Goal: Task Accomplishment & Management: Manage account settings

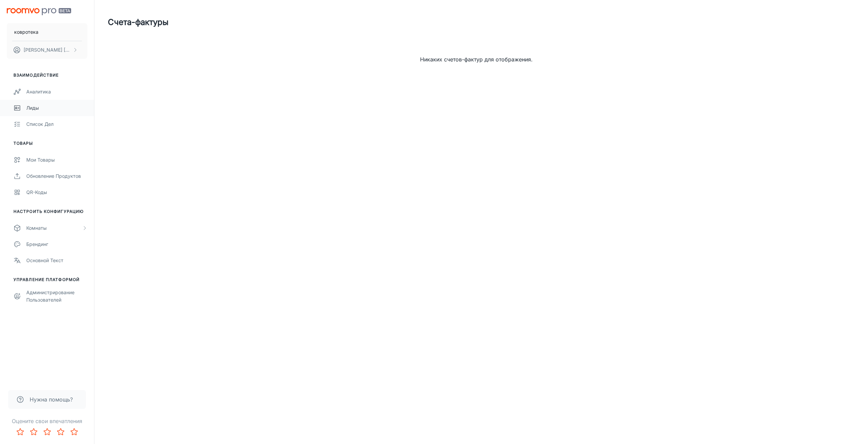
click at [37, 108] on ya-tr-span "Лиды" at bounding box center [32, 108] width 12 height 6
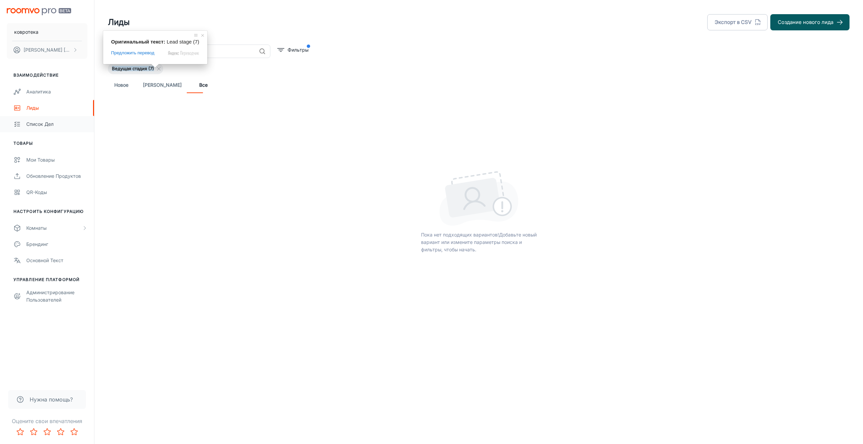
click at [42, 124] on ya-tr-span "Список дел" at bounding box center [39, 124] width 27 height 6
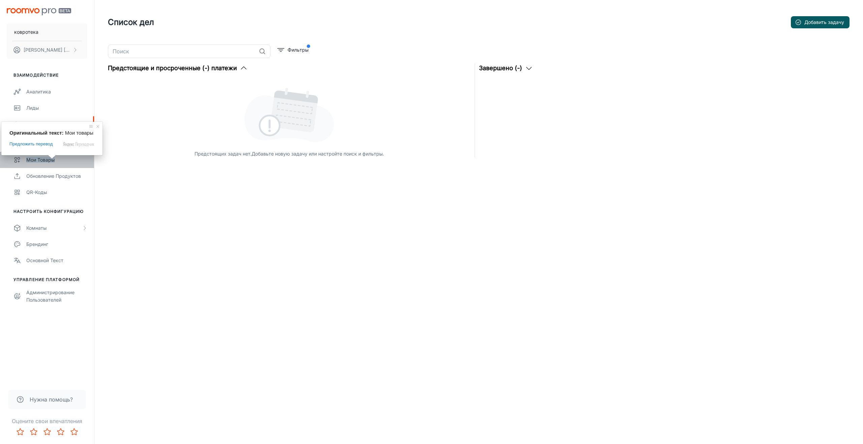
click at [41, 161] on ya-tr-span "Мои товары" at bounding box center [40, 160] width 28 height 6
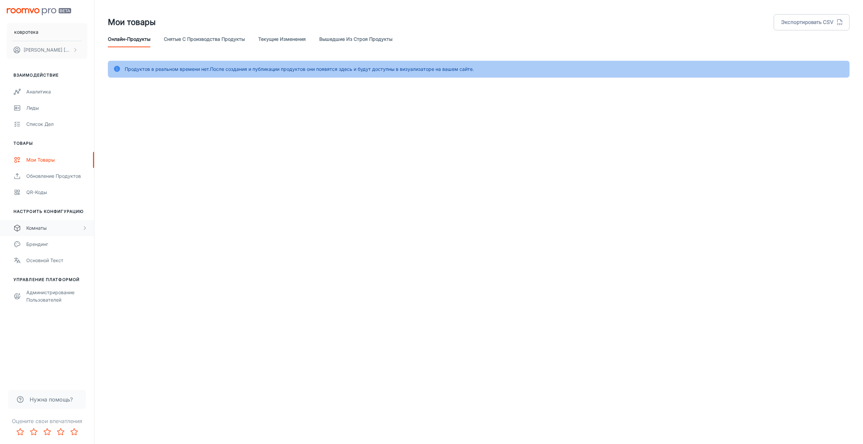
click at [85, 230] on icon "прокручиваемый контент" at bounding box center [84, 227] width 5 height 5
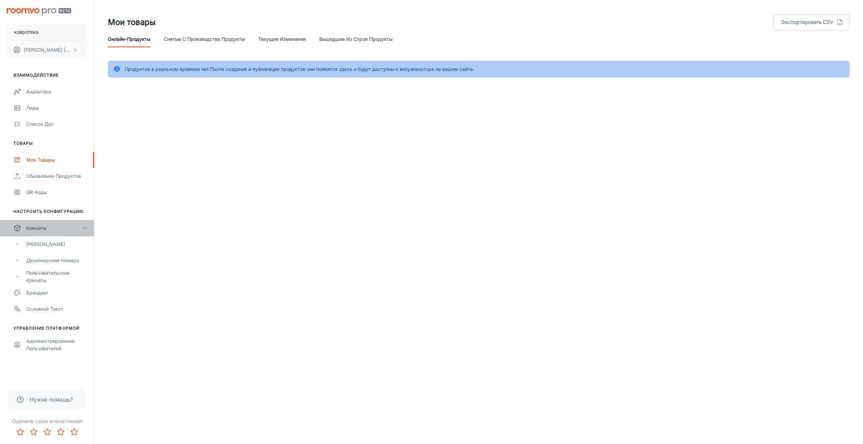
click at [85, 230] on icon "прокручиваемый контент" at bounding box center [84, 227] width 5 height 5
click at [49, 225] on div "Комнаты" at bounding box center [54, 227] width 56 height 7
click at [50, 245] on ya-tr-span "[PERSON_NAME]" at bounding box center [45, 244] width 39 height 6
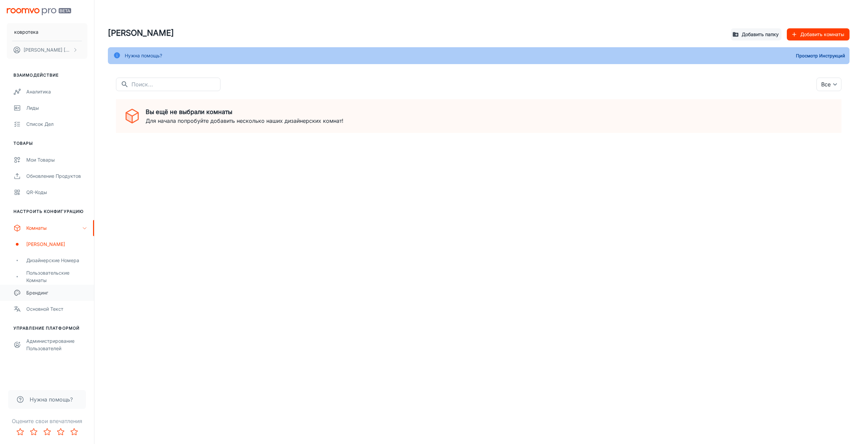
click at [43, 293] on ya-tr-span "Брендинг" at bounding box center [37, 293] width 22 height 6
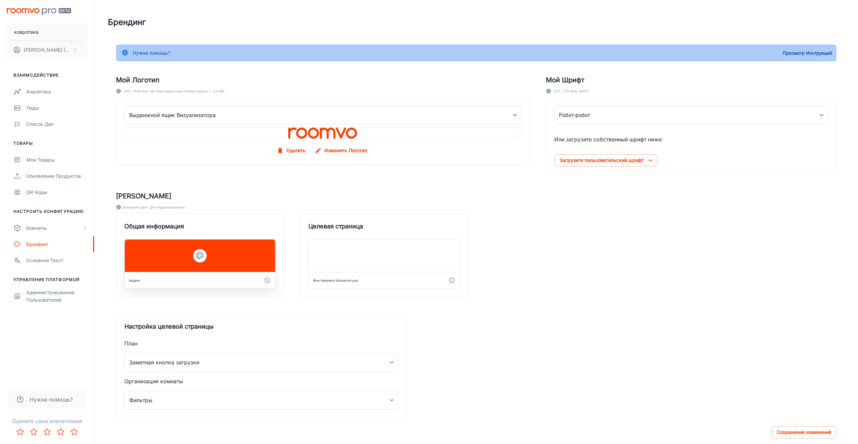
click at [197, 254] on icon "button" at bounding box center [200, 256] width 8 height 8
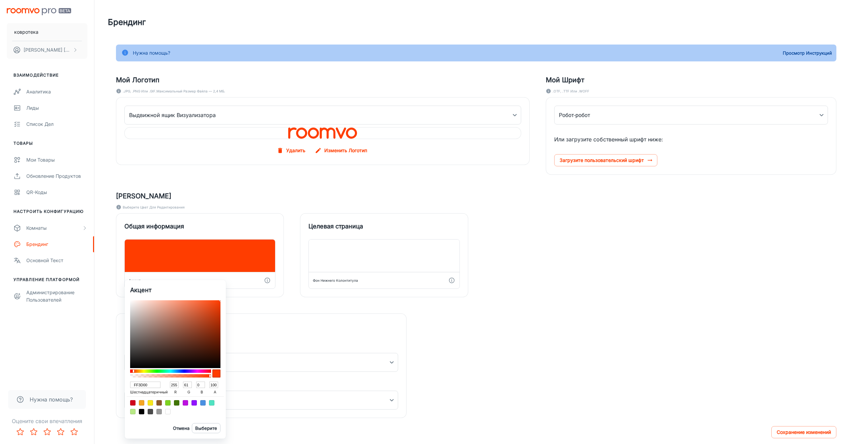
type input "FF3300"
type input "51"
type input "FF3900"
type input "57"
type input "FF4000"
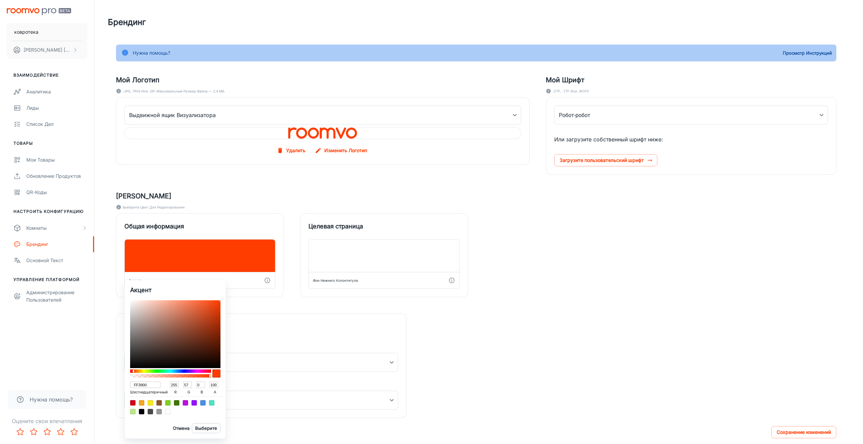
type input "64"
type input "FF5300"
type input "83"
type input "FF5900"
type input "89"
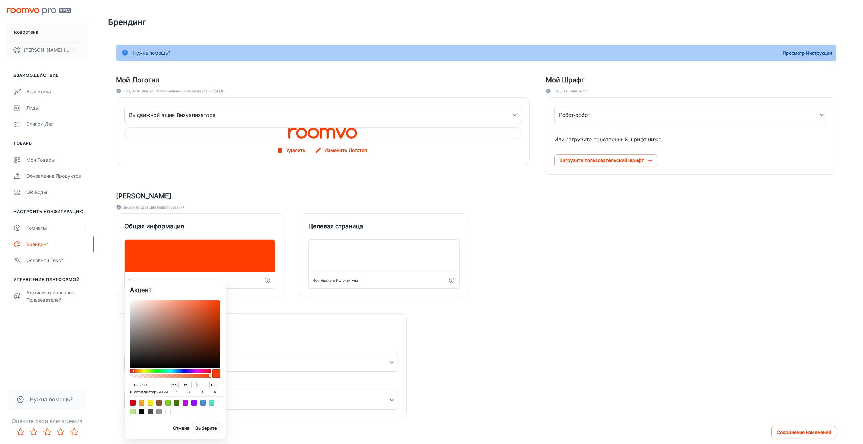
type input "FF6C00"
type input "108"
type input "FF7900"
type input "121"
type input "FF8C00"
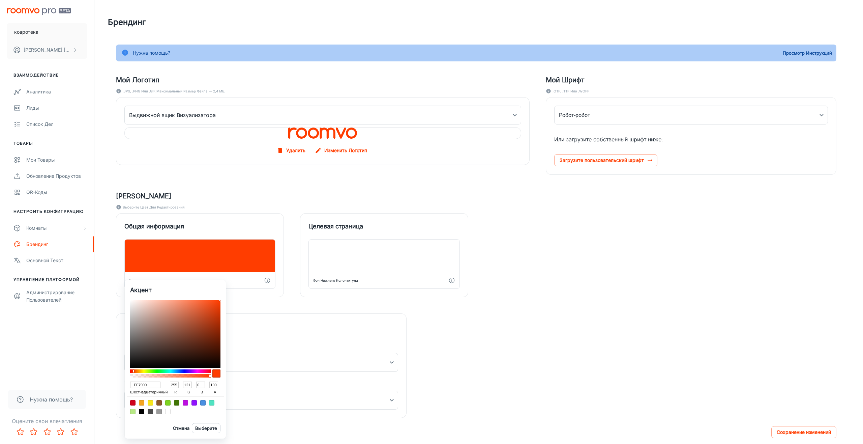
type input "140"
type input "FFAC00"
type input "172"
type input "FFD200"
type input "210"
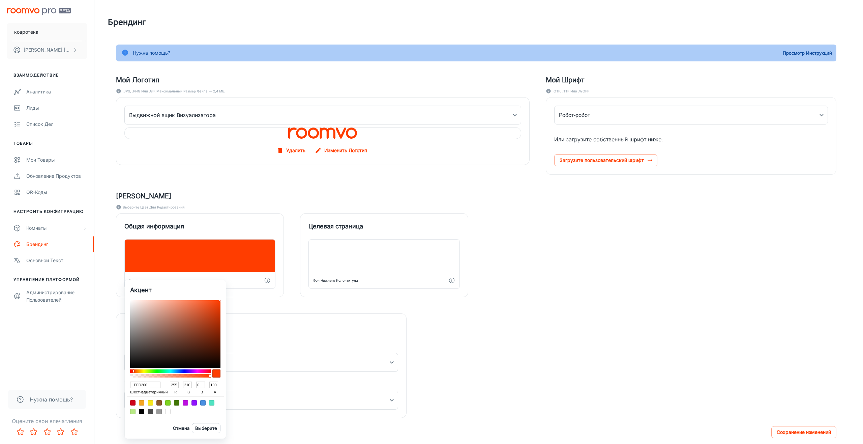
type input "FFEC00"
type input "236"
type input "E6FF00"
type input "230"
type input "255"
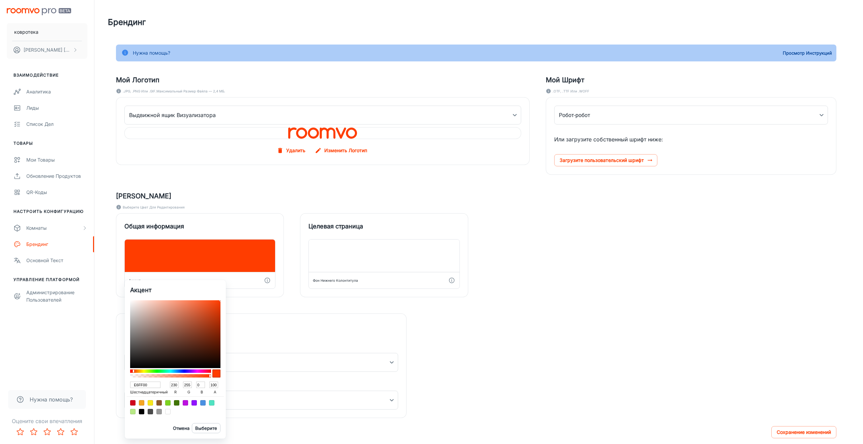
type input "C6FF00"
type input "198"
type input "79FF00"
type input "121"
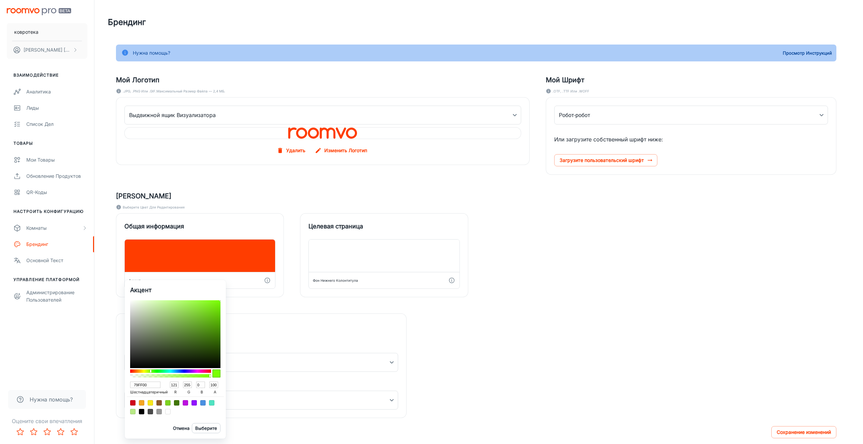
type input "39FF00"
type input "57"
type input "00FF19"
type input "0"
type input "25"
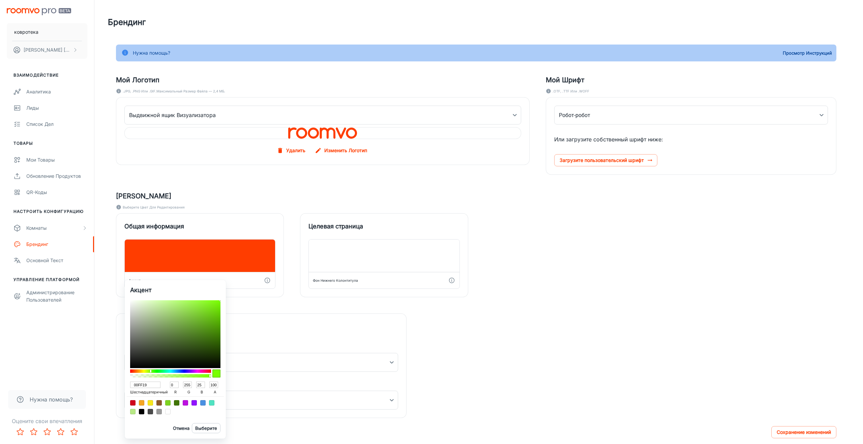
type input "00FF60"
type input "96"
type input "00FFD9"
type input "217"
type input "00D2FF"
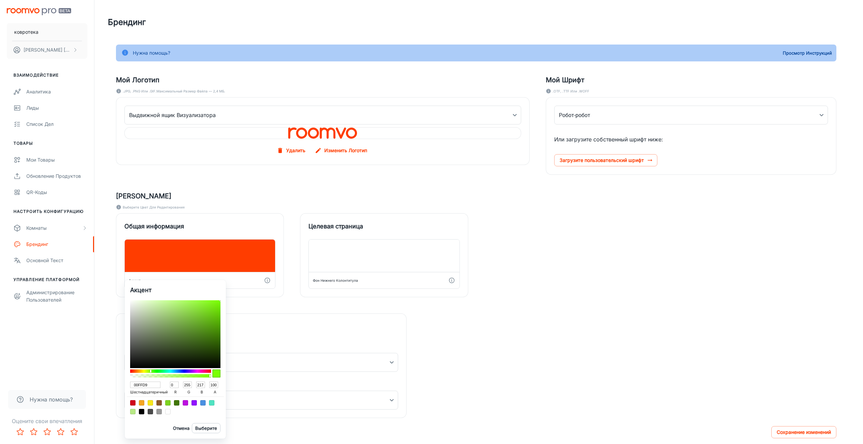
type input "210"
type input "255"
type input "0059FF"
type input "89"
type input "0019FF"
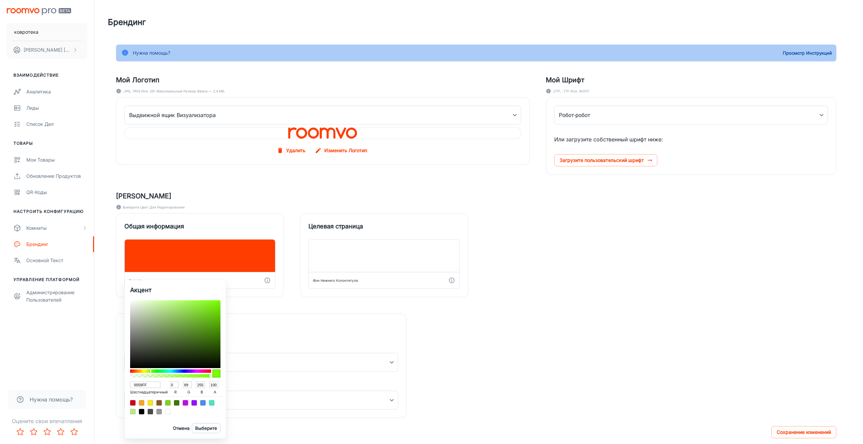
type input "25"
type input "2600FF"
type input "38"
type input "0"
type input "4000FF"
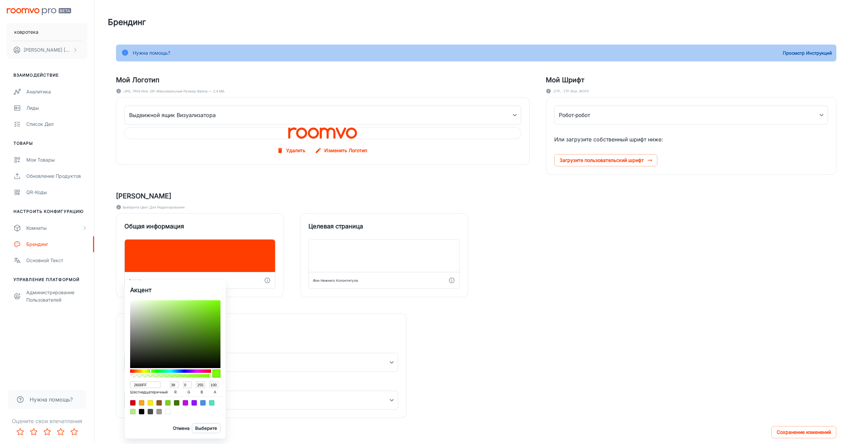
type input "64"
type input "4D00FF"
type input "77"
type input "5300FF"
type input "83"
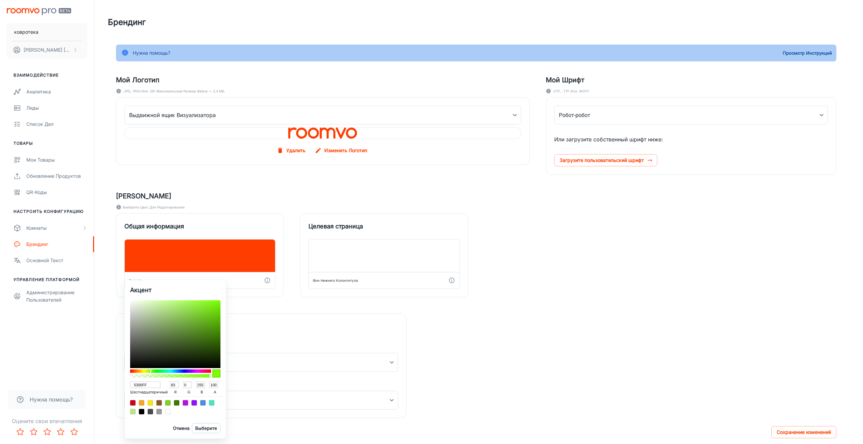
type input "5900FF"
type input "89"
type input "6000FF"
type input "96"
type input "6C00FF"
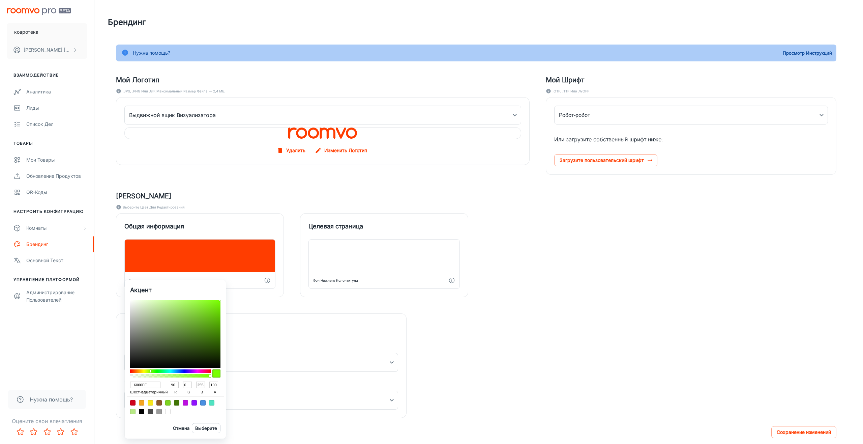
type input "108"
type input "7300FF"
type input "115"
type input "7900FF"
type input "121"
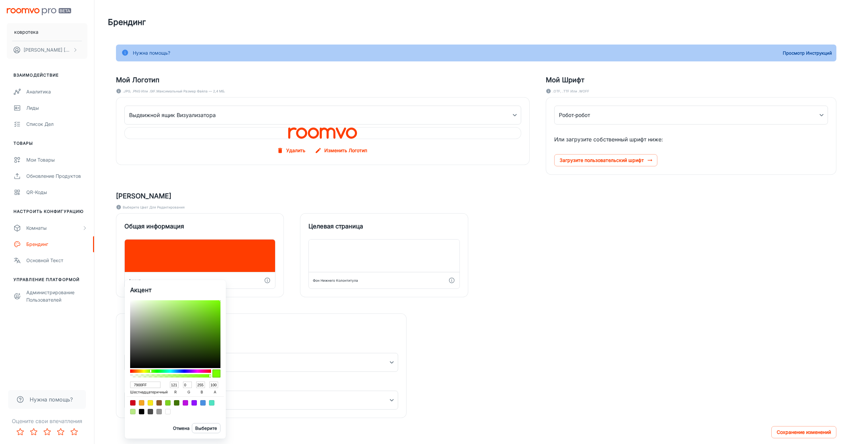
type input "7F00FF"
type input "127"
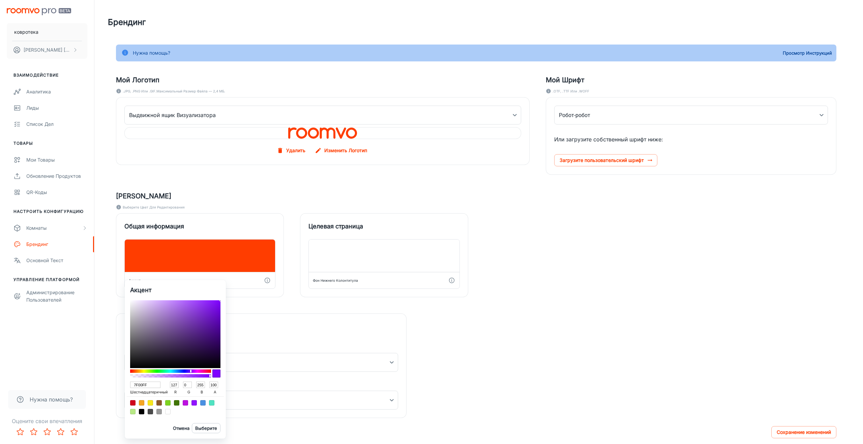
type input "7300FF"
type input "115"
type input "6C00FF"
type input "108"
type input "6000FF"
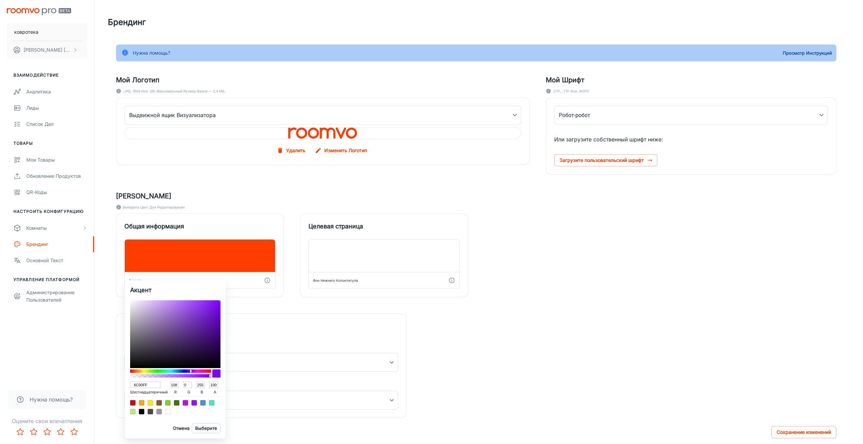
type input "96"
type input "5300FF"
type input "83"
type input "4D00FF"
type input "77"
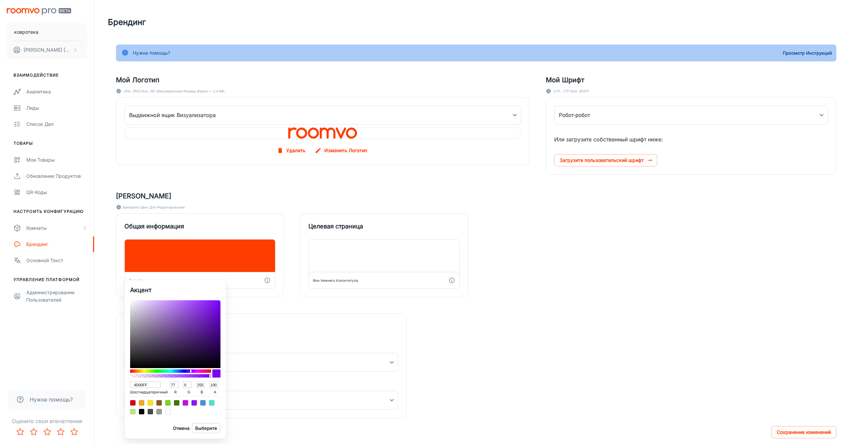
type input "4600FF"
type input "70"
type input "4000FF"
type input "64"
type input "3900FF"
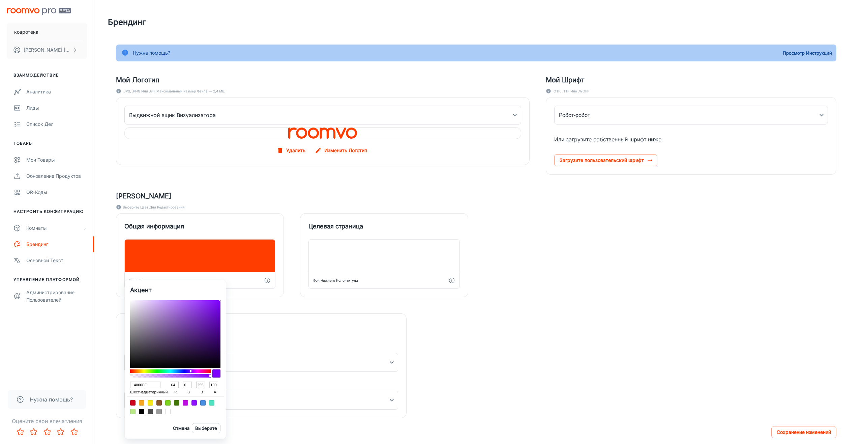
type input "57"
type input "4600FF"
type input "70"
type input "4D00FF"
type input "77"
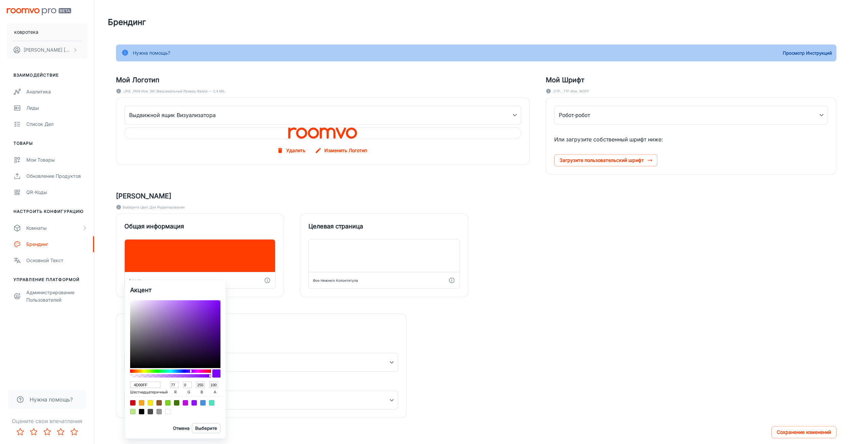
type input "5300FF"
type input "83"
type input "5900FF"
type input "89"
type input "6600FF"
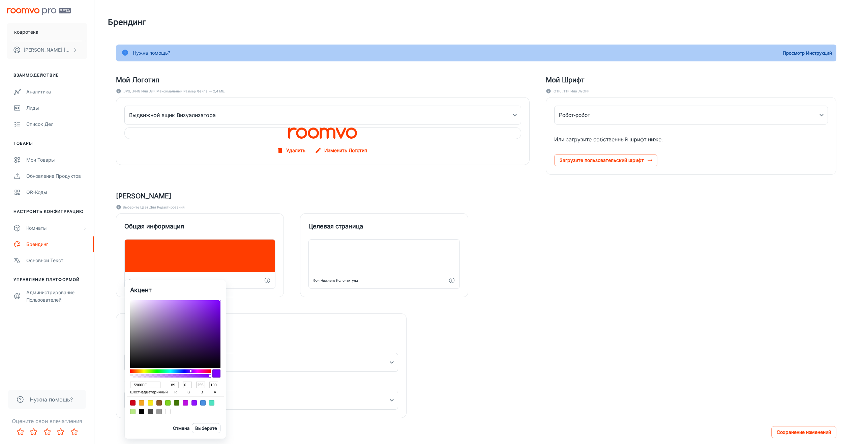
type input "102"
type input "7300FF"
type input "115"
type input "7900FF"
type input "121"
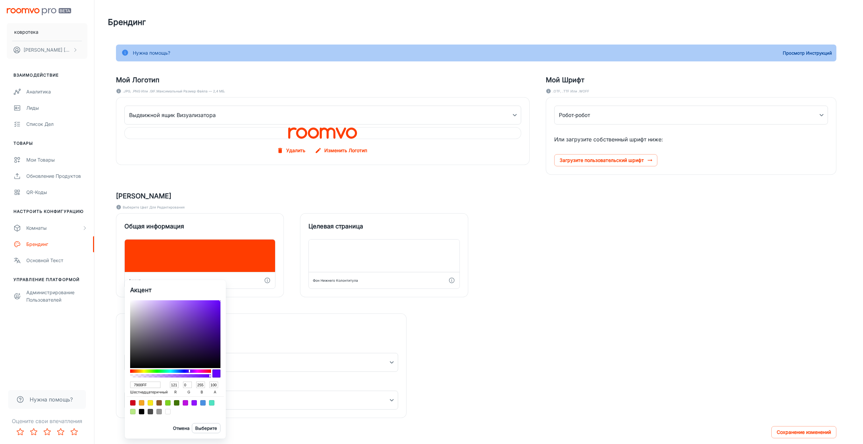
type input "7F00FF"
type input "127"
type input "8600FF"
type input "134"
type input "9300FF"
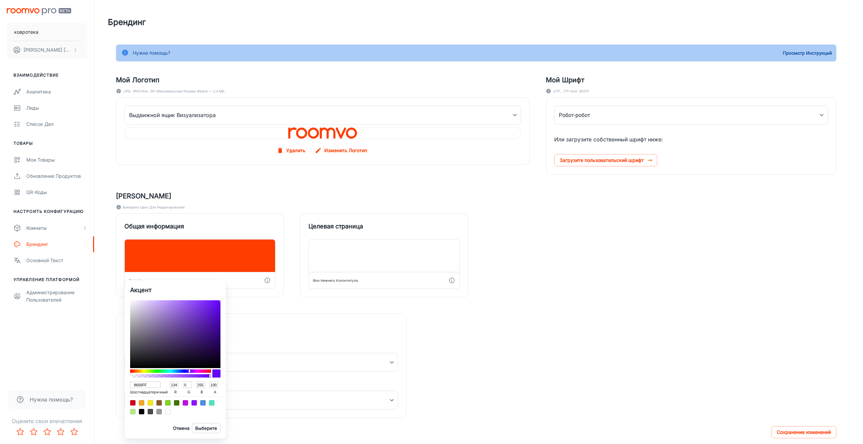
type input "147"
type input "9900FF"
type input "153"
type input "AC00FF"
type input "172"
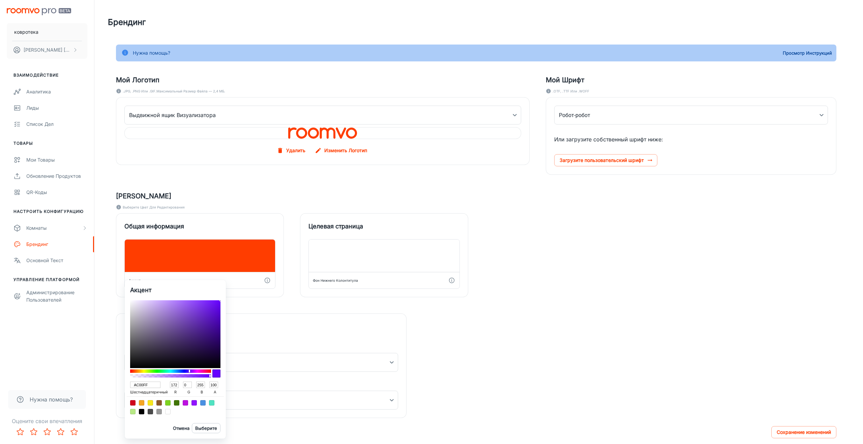
type input "B900FF"
type input "185"
type input "D900FF"
type input "217"
type input "F200FF"
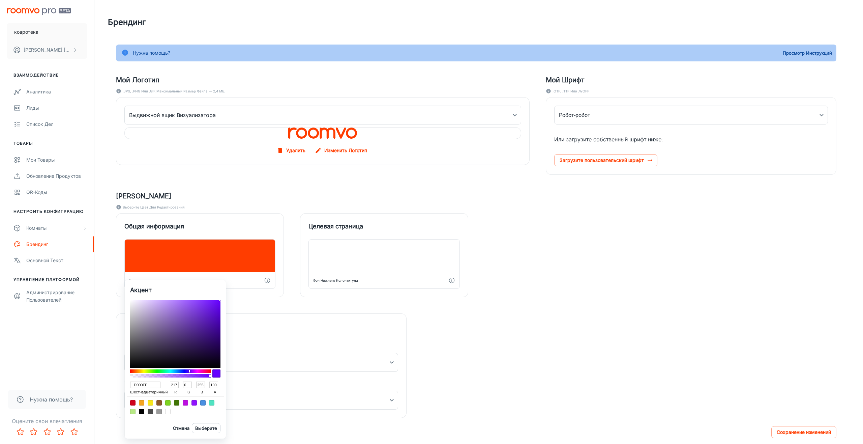
type input "242"
type input "FF00EC"
type input "255"
type input "236"
type input "FF00D9"
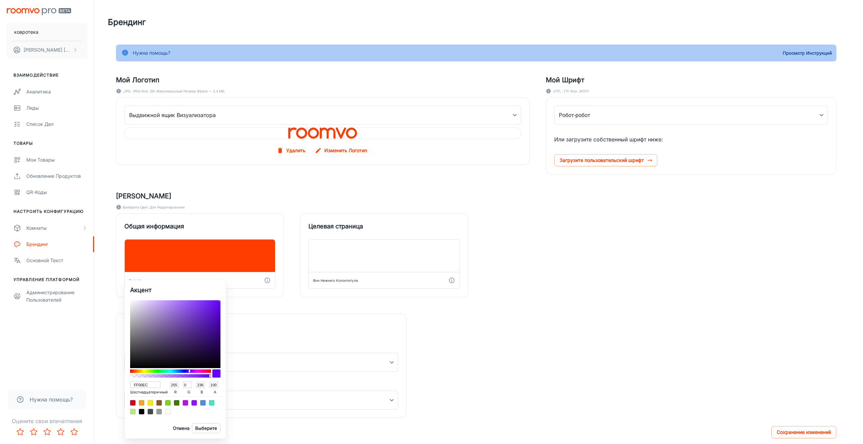
type input "217"
type input "FF00CC"
type input "204"
type input "FF00C6"
type input "198"
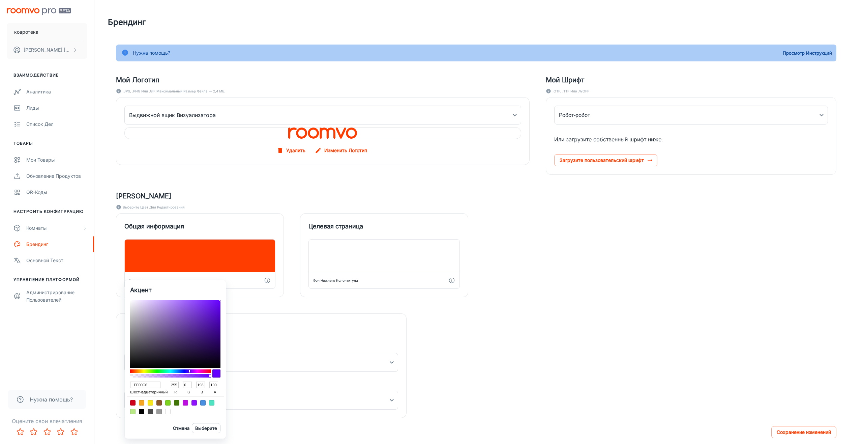
type input "FF00BF"
type input "191"
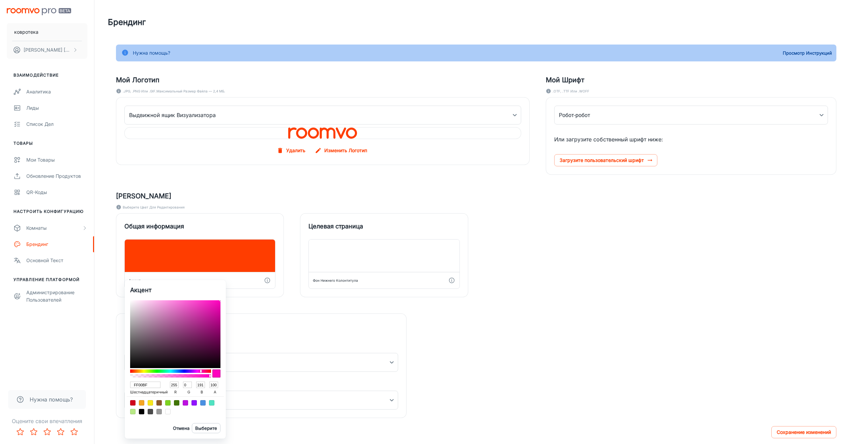
type input "FF00C6"
type input "198"
type input "FF00D2"
type input "210"
type input "FF00E6"
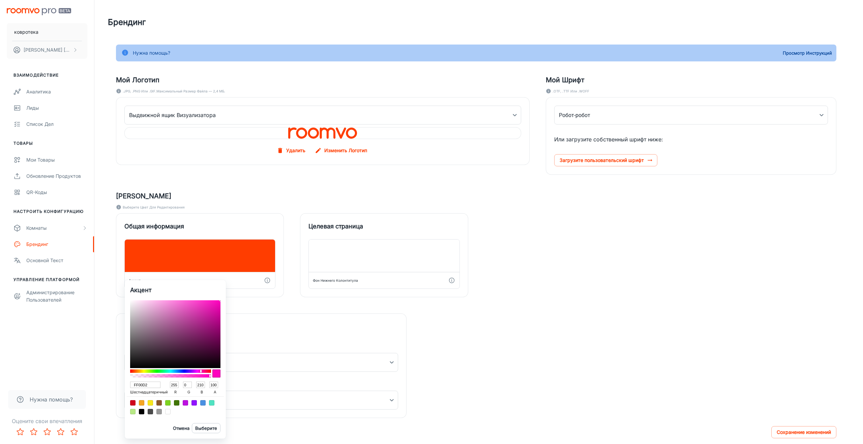
type input "230"
type input "FF00F2"
type input "242"
type input "EC00FF"
type input "236"
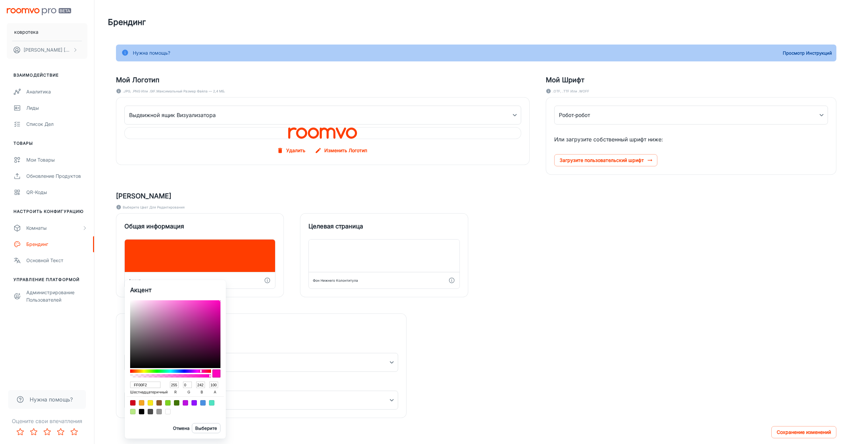
type input "255"
type input "DF00FF"
type input "223"
type input "CC00FF"
type input "204"
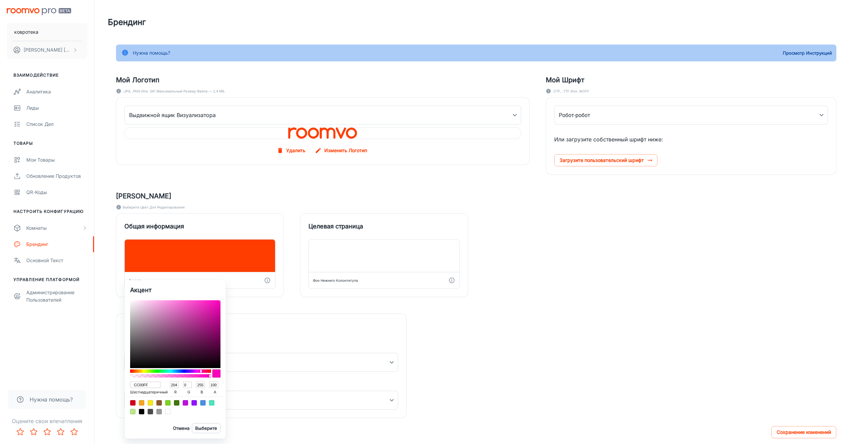
type input "BF00FF"
type input "191"
type input "B300FF"
type input "179"
type input "AC00FF"
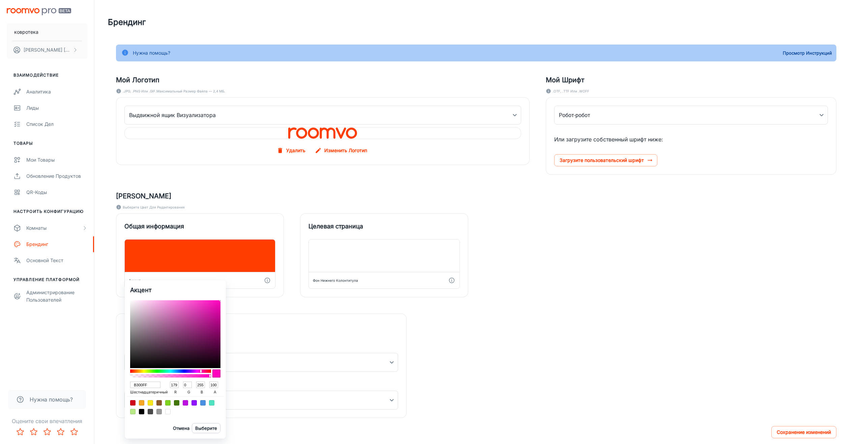
type input "172"
type input "A600FF"
type input "166"
type input "9F00FF"
type input "159"
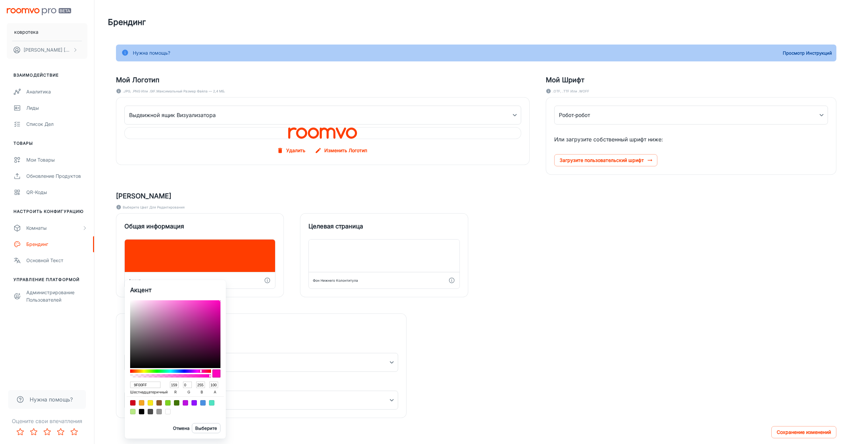
type input "9300FF"
type input "147"
type input "8C00FF"
type input "140"
type input "7900FF"
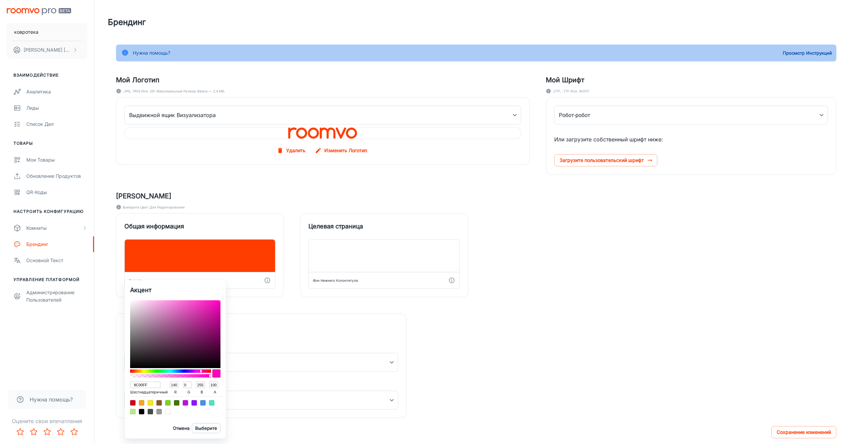
type input "121"
type input "7300FF"
type input "115"
type input "6000FF"
type input "96"
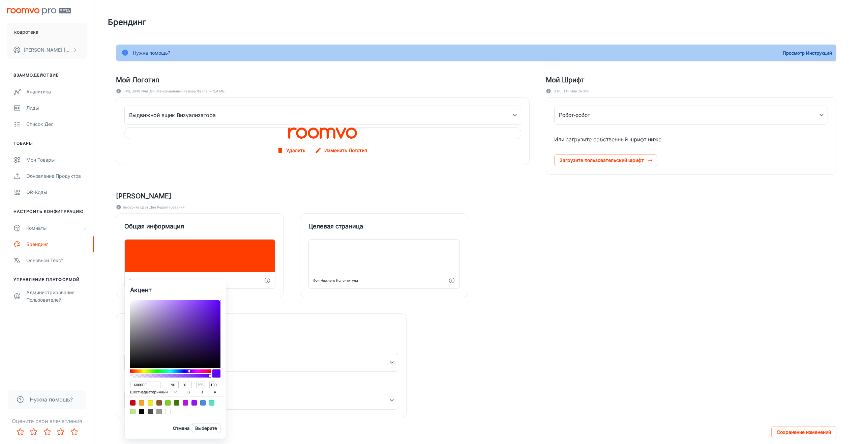
type input "5300FF"
type input "83"
type input "4600FF"
type input "70"
type input "4000FF"
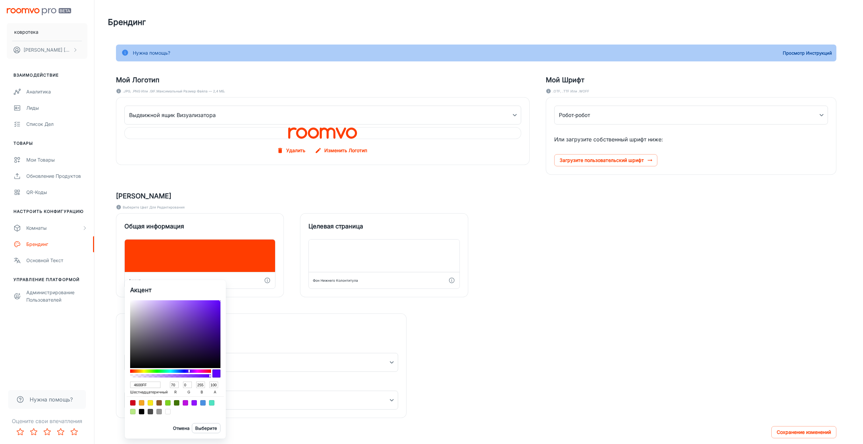
type input "64"
type input "3900FF"
type input "57"
type input "3300FF"
type input "51"
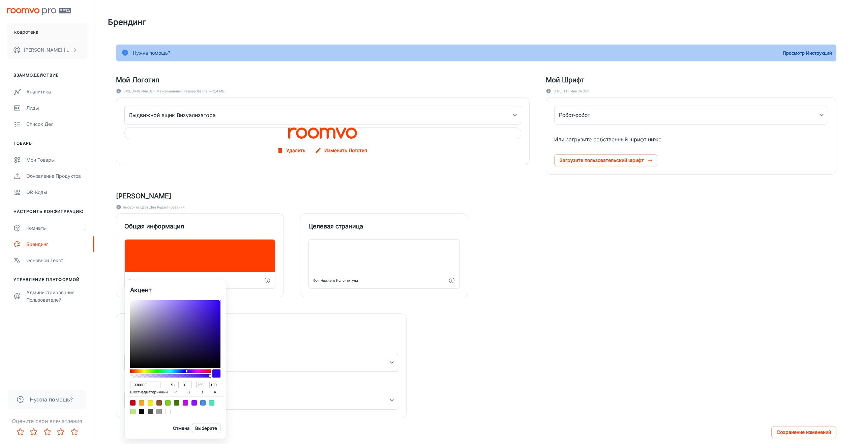
type input "2D00FF"
type input "45"
type input "2600FF"
type input "38"
type input "2D00FF"
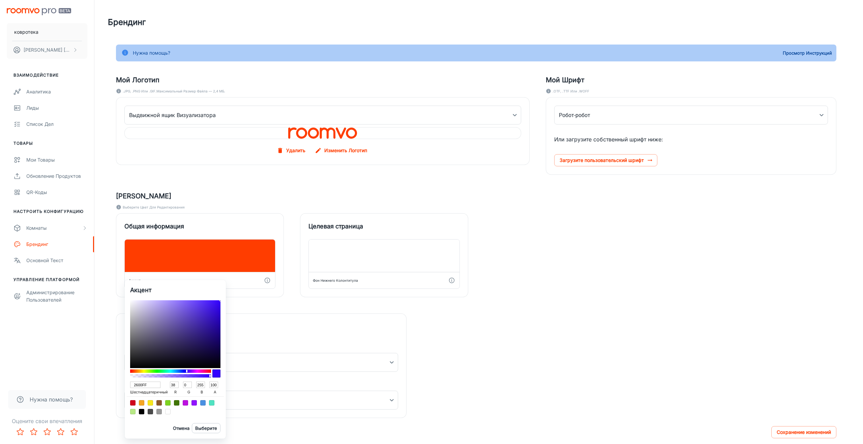
type input "45"
type input "3300FF"
type input "51"
type input "3900FF"
type input "57"
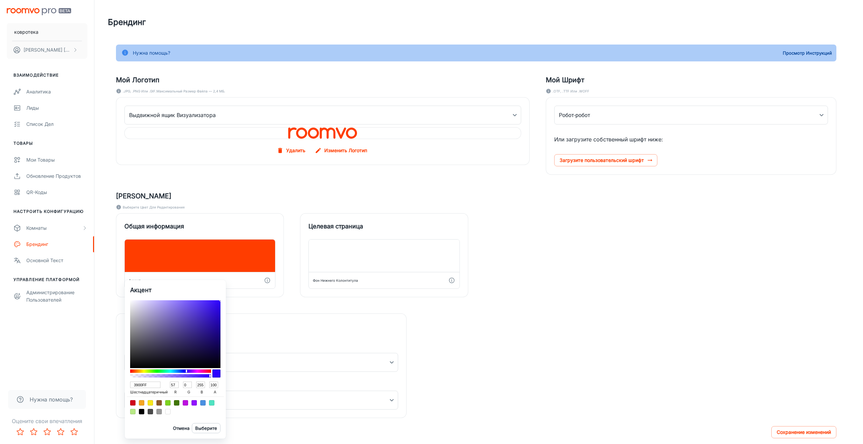
type input "4600FF"
type input "70"
type input "4D00FF"
type input "77"
type input "5300FF"
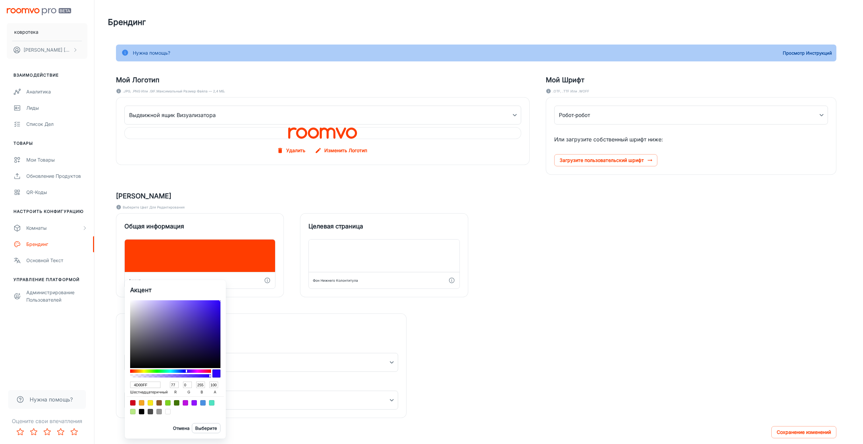
type input "83"
type input "6000FF"
type input "96"
type input "6600FF"
type input "102"
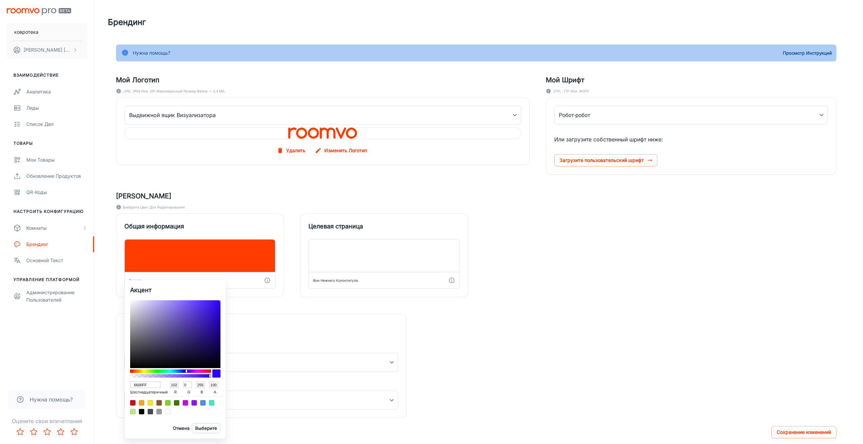
type input "6C00FF"
type input "108"
type input "7900FF"
type input "121"
type input "7F00FF"
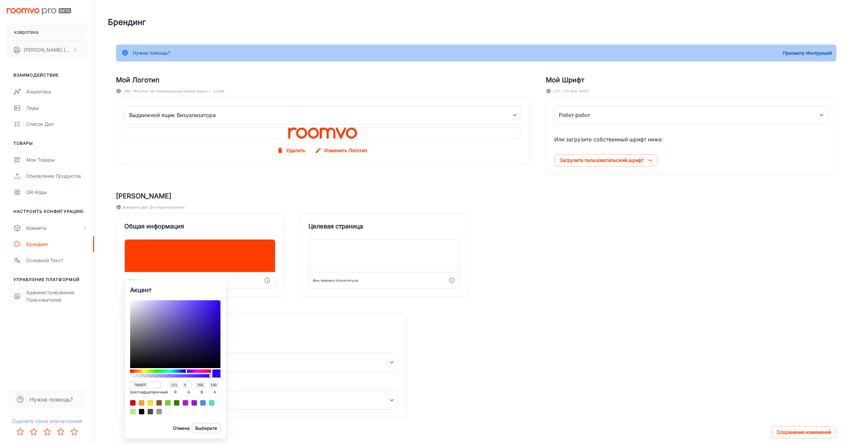
type input "127"
type input "8600FF"
type input "134"
type input "8C00FF"
type input "140"
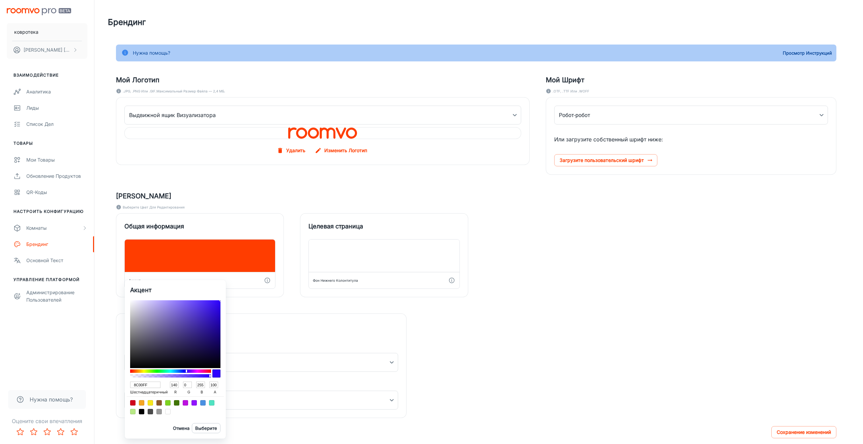
type input "9900FF"
type input "153"
drag, startPoint x: 133, startPoint y: 372, endPoint x: 186, endPoint y: 372, distance: 53.3
click at [186, 372] on div at bounding box center [170, 370] width 81 height 3
click at [202, 320] on div at bounding box center [175, 334] width 90 height 68
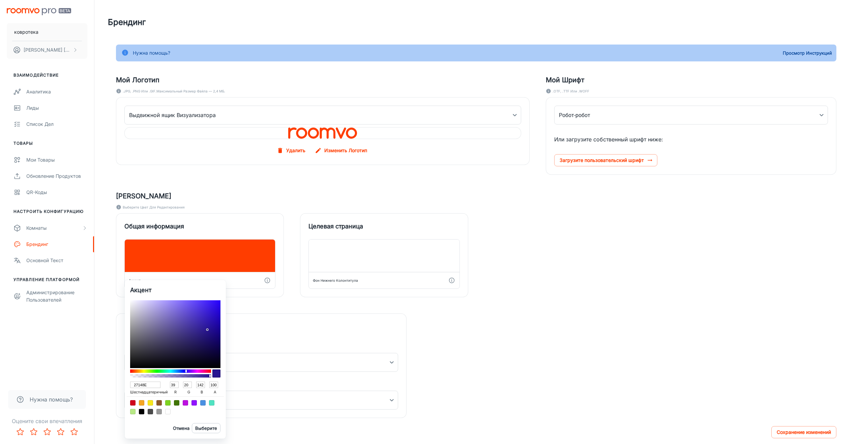
click at [208, 330] on div at bounding box center [175, 334] width 90 height 68
click at [205, 325] on div at bounding box center [175, 334] width 90 height 68
click at [199, 313] on div at bounding box center [175, 334] width 90 height 68
click at [206, 326] on div at bounding box center [175, 334] width 90 height 68
click at [209, 327] on div at bounding box center [175, 334] width 90 height 68
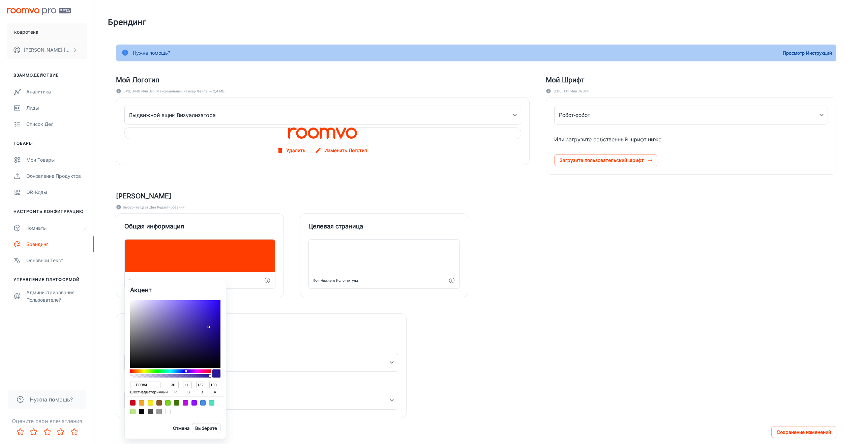
click at [213, 333] on div at bounding box center [175, 334] width 90 height 68
click at [184, 373] on div at bounding box center [170, 373] width 81 height 11
click at [210, 333] on div at bounding box center [175, 334] width 90 height 68
click at [200, 327] on div at bounding box center [175, 334] width 90 height 68
click at [204, 326] on div at bounding box center [175, 334] width 90 height 68
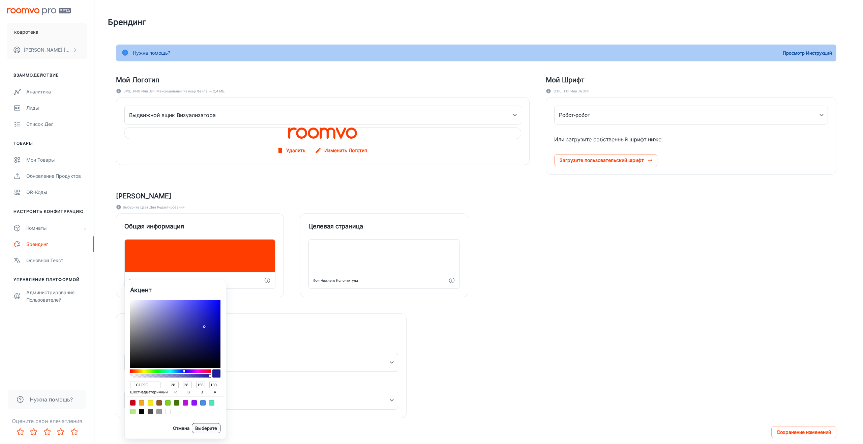
click at [207, 427] on body "ковротека Михаил Лукьянов Взаимодействие Аналитика Лиды Список дел Товары Мои т…" at bounding box center [431, 222] width 863 height 444
click at [143, 430] on div "Отмена Выберите" at bounding box center [175, 428] width 90 height 10
click at [273, 316] on div at bounding box center [431, 222] width 863 height 444
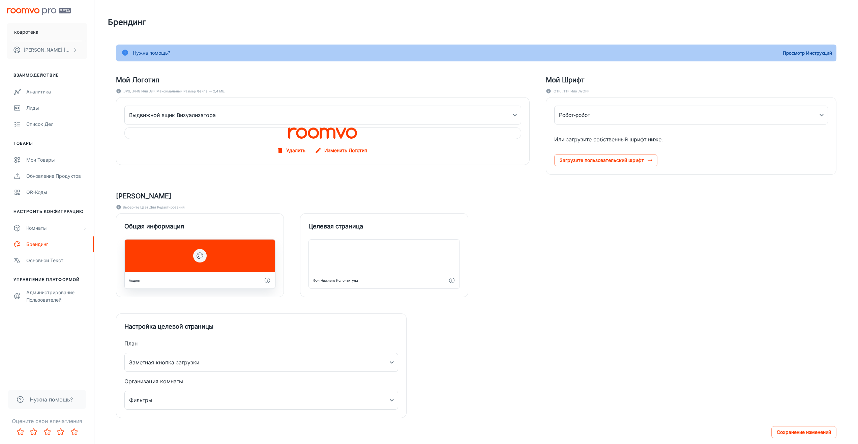
click at [204, 261] on div at bounding box center [200, 255] width 150 height 32
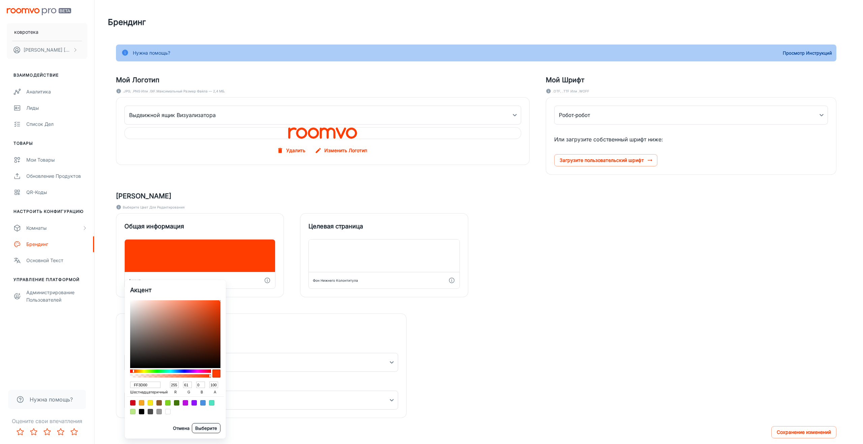
click at [209, 430] on ya-tr-span "Выберите" at bounding box center [206, 427] width 22 height 7
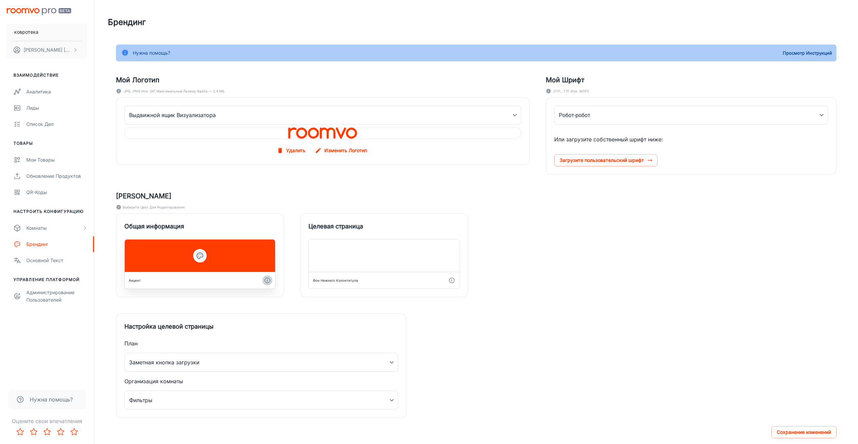
click at [268, 281] on icon "button" at bounding box center [267, 280] width 7 height 7
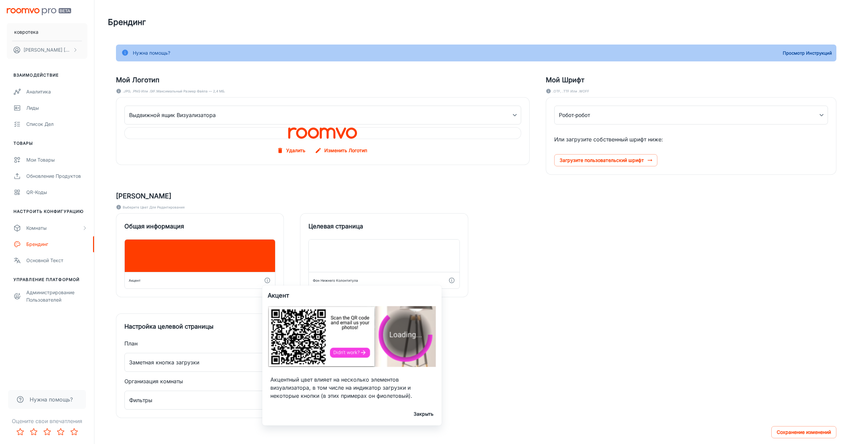
click at [267, 280] on div at bounding box center [431, 222] width 863 height 444
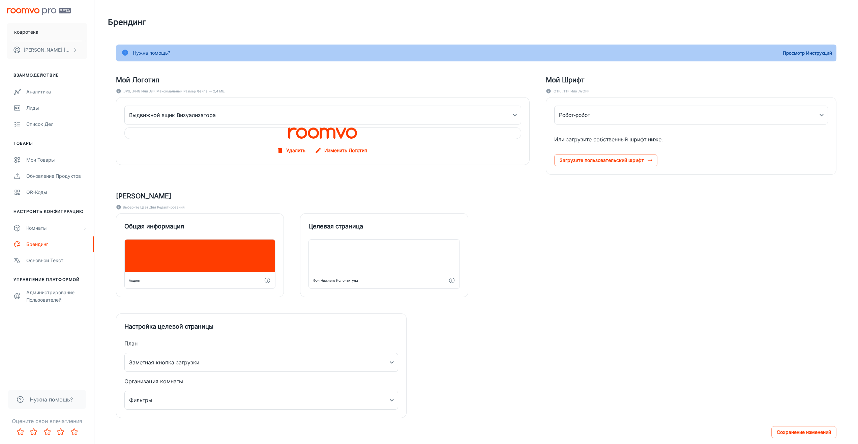
click at [203, 239] on body "ковротека Михаил Лукьянов Взаимодействие Аналитика Лиды Список дел Товары Мои т…" at bounding box center [429, 222] width 858 height 444
click at [208, 256] on div at bounding box center [200, 255] width 150 height 32
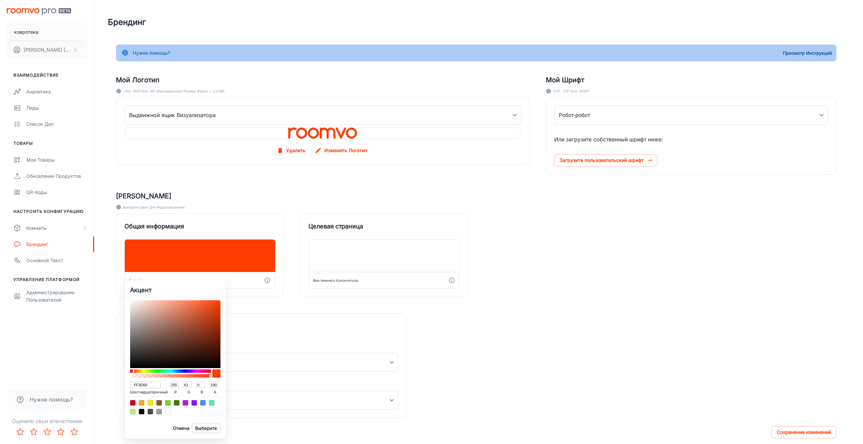
click at [190, 173] on div at bounding box center [431, 222] width 863 height 444
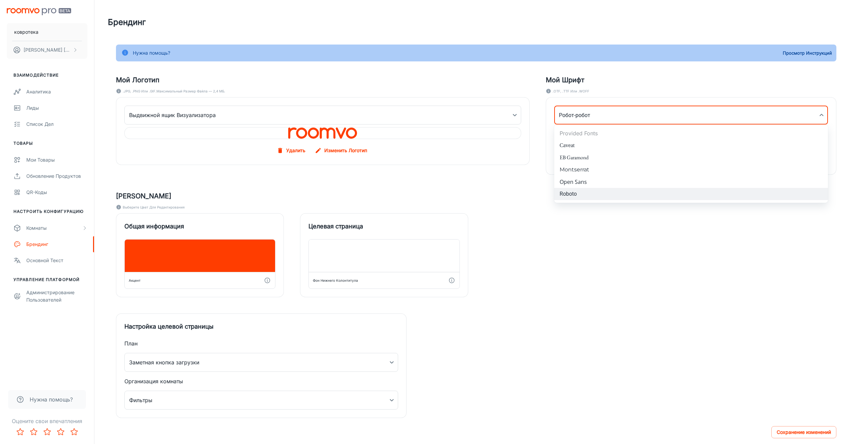
click at [618, 114] on body "ковротека Михаил Лукьянов Взаимодействие Аналитика Лиды Список дел Товары Мои т…" at bounding box center [431, 222] width 863 height 444
click at [618, 114] on div at bounding box center [431, 222] width 863 height 444
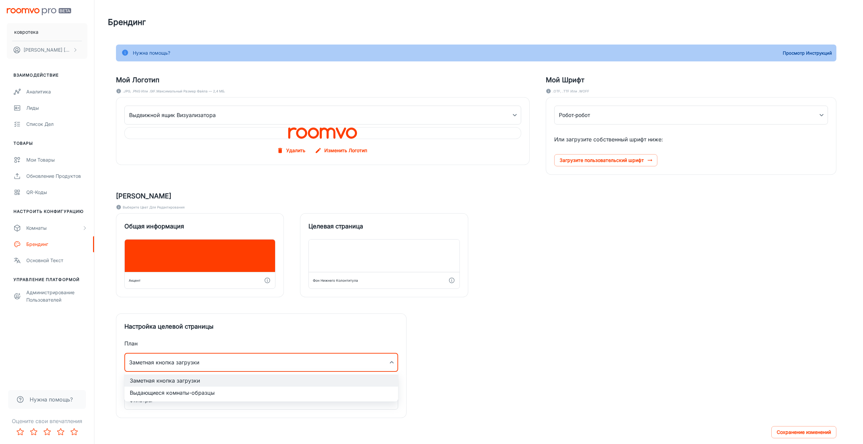
click at [234, 362] on body "ковротека Михаил Лукьянов Взаимодействие Аналитика Лиды Список дел Товары Мои т…" at bounding box center [431, 222] width 863 height 444
click at [234, 362] on div at bounding box center [431, 222] width 863 height 444
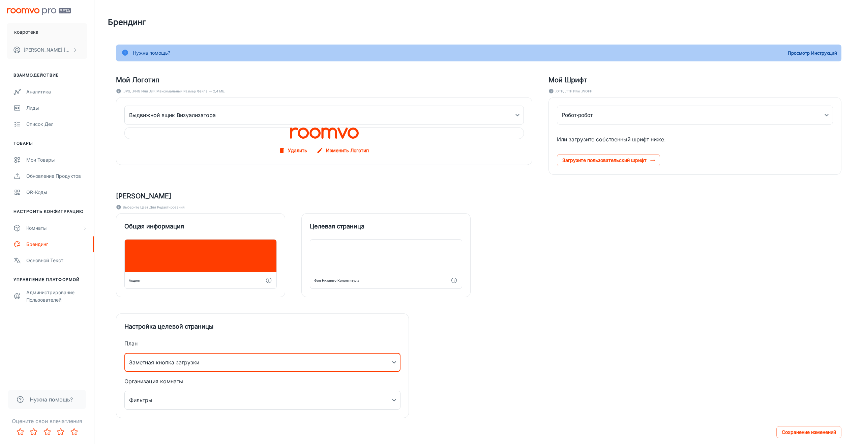
click at [232, 362] on body "ковротека Михаил Лукьянов Взаимодействие Аналитика Лиды Список дел Товары Мои т…" at bounding box center [431, 222] width 863 height 444
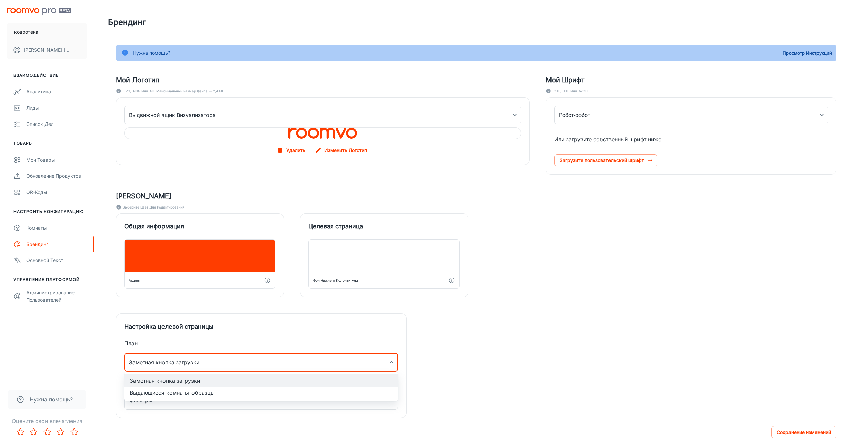
click at [232, 362] on div at bounding box center [431, 222] width 863 height 444
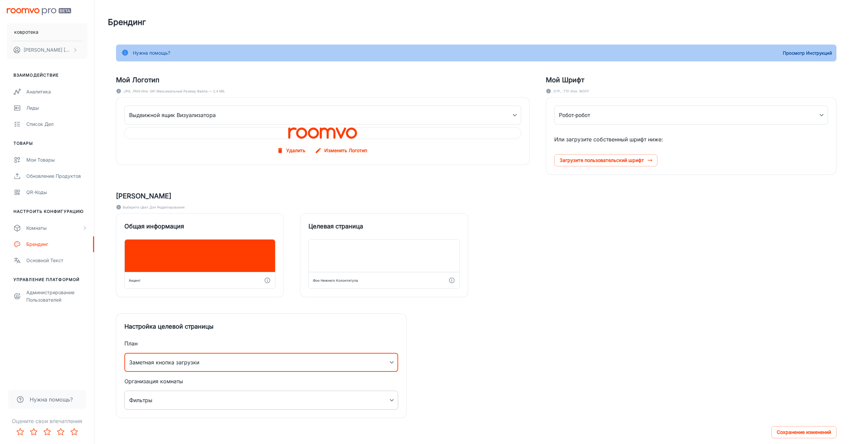
click at [205, 400] on body "ковротека Михаил Лукьянов Взаимодействие Аналитика Лиды Список дел Товары Мои т…" at bounding box center [429, 222] width 858 height 444
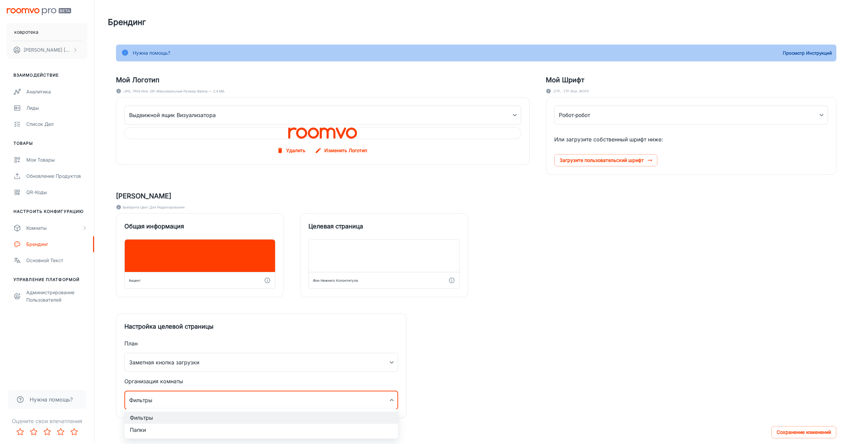
click at [205, 400] on div at bounding box center [431, 222] width 863 height 444
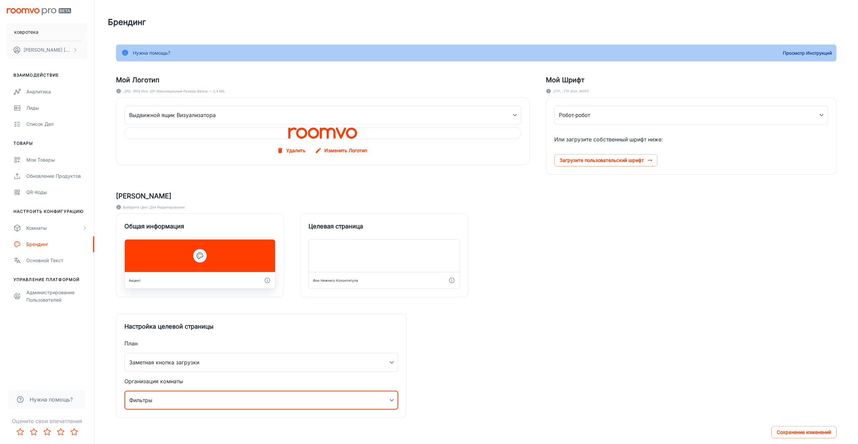
click at [201, 259] on icon "button" at bounding box center [200, 256] width 8 height 8
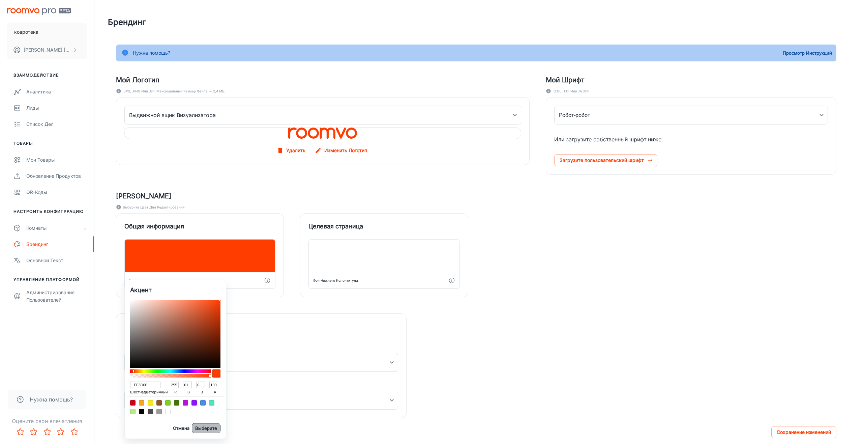
click at [204, 428] on ya-tr-span "Выберите" at bounding box center [206, 427] width 22 height 7
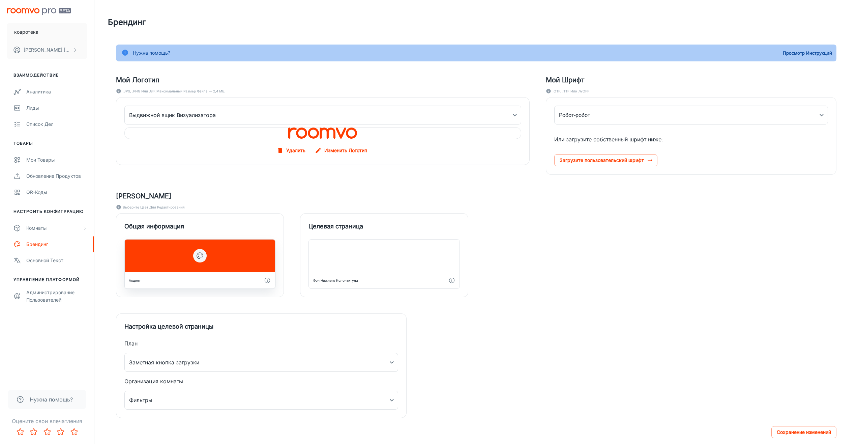
click at [206, 261] on div at bounding box center [200, 255] width 150 height 32
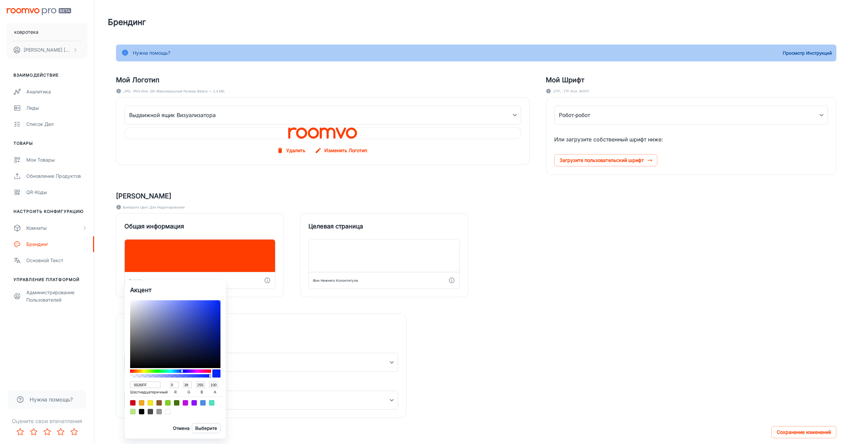
click at [182, 371] on div at bounding box center [170, 370] width 81 height 3
click at [199, 354] on div at bounding box center [175, 334] width 90 height 68
click at [206, 333] on div at bounding box center [175, 334] width 90 height 68
click at [203, 317] on div at bounding box center [175, 334] width 90 height 68
click at [193, 319] on div at bounding box center [175, 334] width 90 height 68
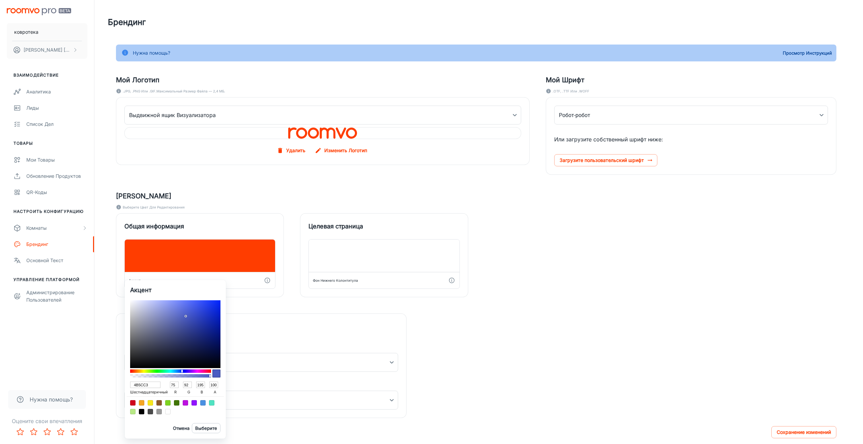
click at [186, 316] on div at bounding box center [175, 334] width 90 height 68
click at [195, 319] on div at bounding box center [175, 334] width 90 height 68
click at [197, 314] on div at bounding box center [175, 334] width 90 height 68
click at [195, 318] on div at bounding box center [175, 334] width 90 height 68
click at [207, 429] on ya-tr-span "Выберите" at bounding box center [206, 427] width 22 height 7
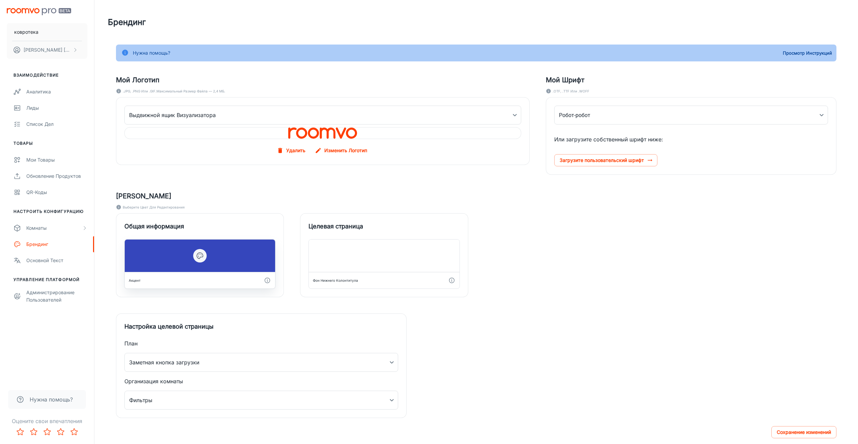
click at [230, 253] on div at bounding box center [200, 255] width 150 height 32
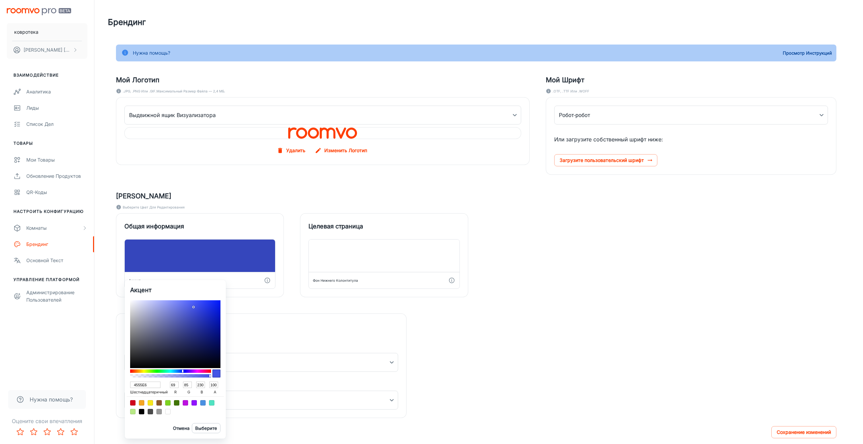
drag, startPoint x: 191, startPoint y: 317, endPoint x: 194, endPoint y: 307, distance: 10.7
click at [194, 307] on div at bounding box center [175, 334] width 90 height 68
click at [181, 371] on div at bounding box center [180, 371] width 1 height 3
drag, startPoint x: 209, startPoint y: 376, endPoint x: 229, endPoint y: 376, distance: 19.9
click at [229, 376] on div "Акцент 4569E6 шестнадцатеричный 69 r 105 g 230 b 100 a Отмена Выберите" at bounding box center [431, 222] width 863 height 444
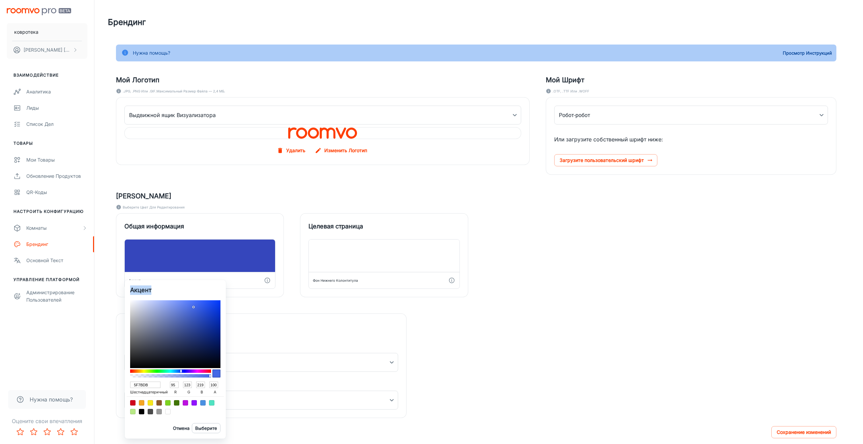
click at [181, 310] on div at bounding box center [175, 334] width 90 height 68
click at [193, 305] on div at bounding box center [175, 334] width 90 height 68
click at [189, 316] on div at bounding box center [175, 334] width 90 height 68
click at [188, 309] on div at bounding box center [175, 334] width 90 height 68
click at [188, 320] on div at bounding box center [175, 334] width 90 height 68
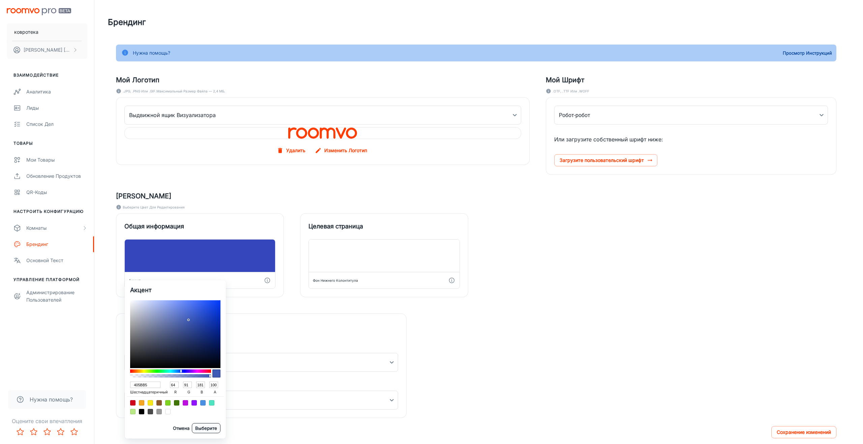
click at [208, 427] on ya-tr-span "Выберите" at bounding box center [206, 427] width 22 height 7
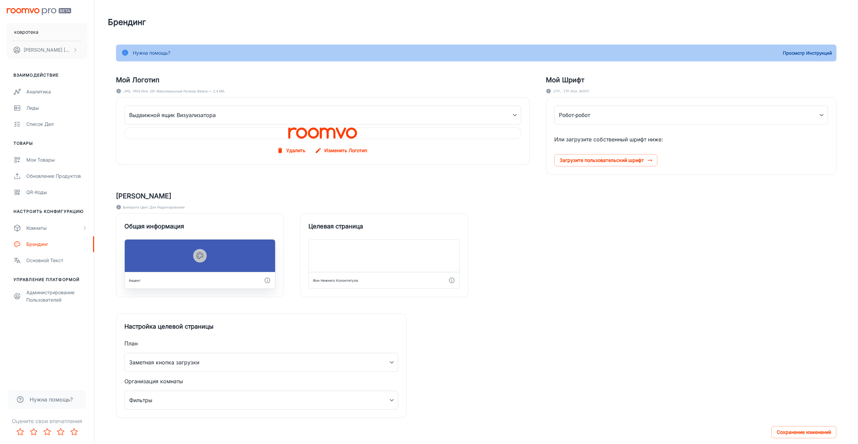
click at [200, 258] on icon "button" at bounding box center [200, 256] width 6 height 6
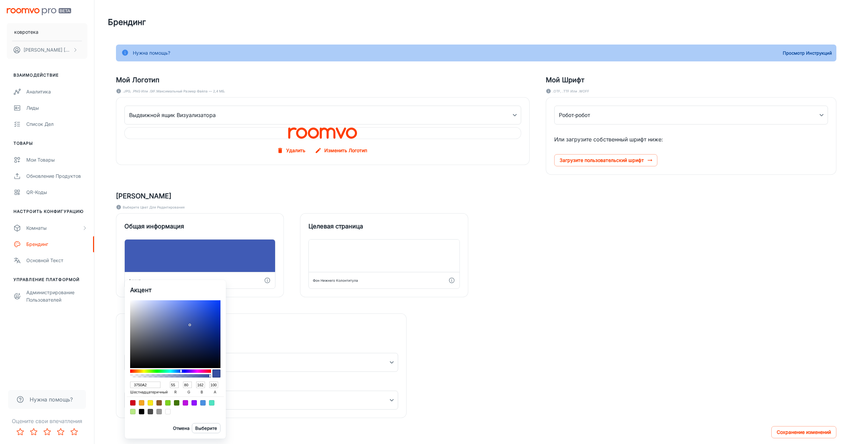
click at [190, 325] on div at bounding box center [175, 334] width 90 height 68
click at [186, 336] on div at bounding box center [175, 334] width 90 height 68
click at [183, 349] on div at bounding box center [175, 334] width 90 height 68
click at [160, 354] on div at bounding box center [175, 334] width 90 height 68
click at [194, 325] on div at bounding box center [175, 334] width 90 height 68
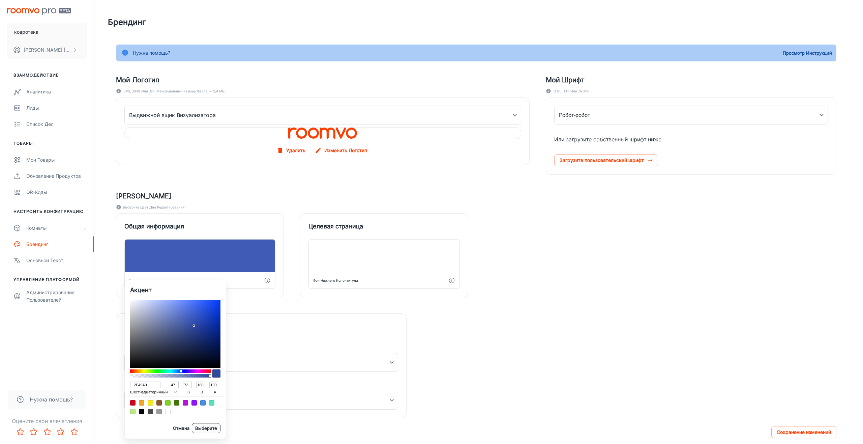
click at [215, 428] on ya-tr-span "Выберите" at bounding box center [206, 427] width 22 height 7
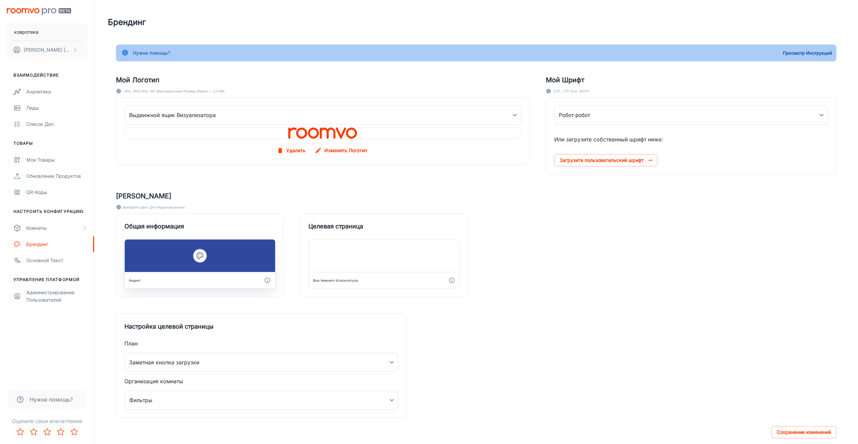
click at [220, 254] on div at bounding box center [200, 255] width 150 height 32
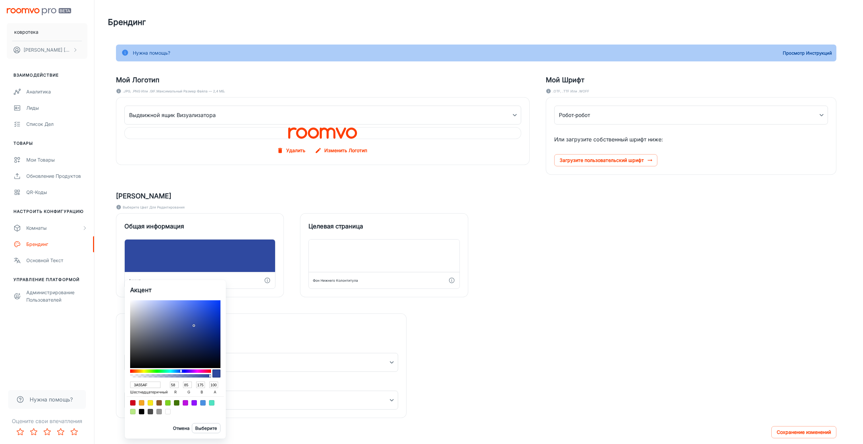
click at [191, 321] on div at bounding box center [175, 334] width 90 height 68
click at [192, 312] on div at bounding box center [175, 334] width 90 height 68
click at [192, 316] on div at bounding box center [175, 334] width 90 height 68
click at [206, 428] on ya-tr-span "Выберите" at bounding box center [206, 427] width 22 height 7
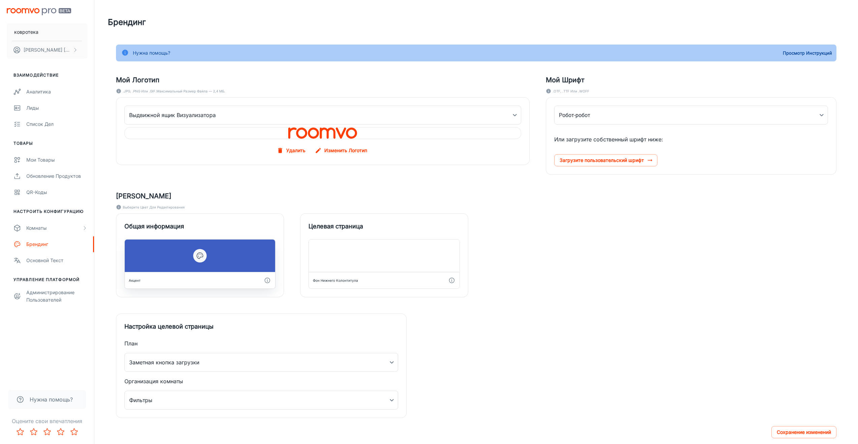
click at [214, 263] on div at bounding box center [200, 255] width 150 height 32
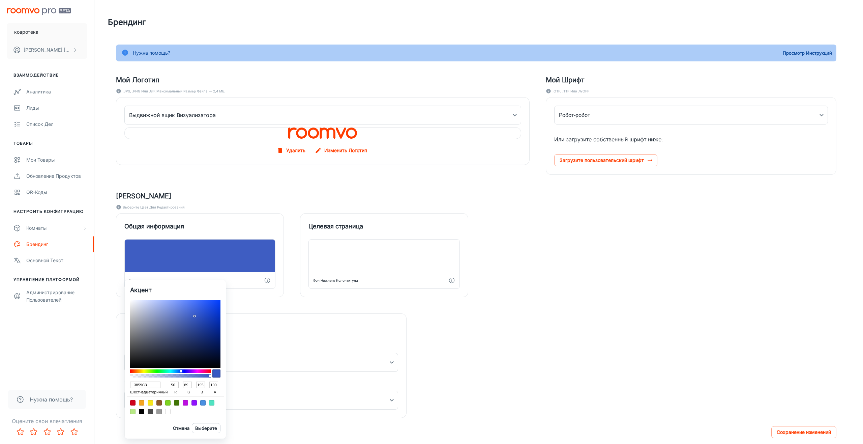
click at [195, 316] on div at bounding box center [175, 334] width 90 height 68
click at [189, 328] on div at bounding box center [175, 334] width 90 height 68
click at [215, 429] on ya-tr-span "Выберите" at bounding box center [206, 427] width 22 height 7
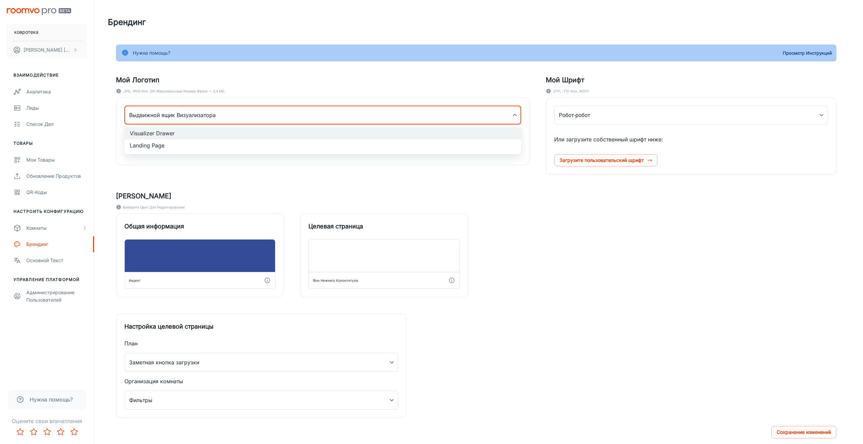
click at [227, 116] on body "ковротека Михаил Лукьянов Взаимодействие Аналитика Лиды Список дел Товары Мои т…" at bounding box center [431, 222] width 863 height 444
click at [225, 181] on div at bounding box center [431, 222] width 863 height 444
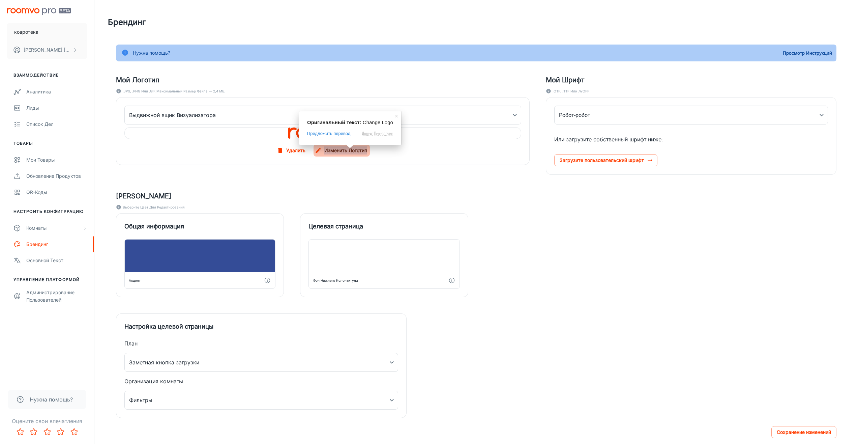
click at [346, 152] on ya-tr-span "Изменить Логотип" at bounding box center [345, 150] width 43 height 8
click at [0, 0] on input "Изменить Логотип" at bounding box center [0, 0] width 0 height 0
click at [188, 272] on div at bounding box center [200, 255] width 150 height 32
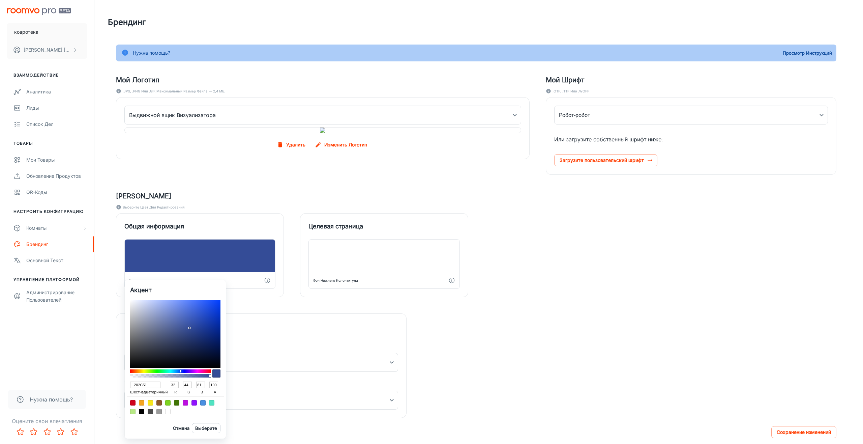
click at [185, 346] on div at bounding box center [175, 334] width 90 height 68
click at [191, 341] on div at bounding box center [175, 334] width 90 height 68
click at [210, 428] on ya-tr-span "Выберите" at bounding box center [206, 427] width 22 height 7
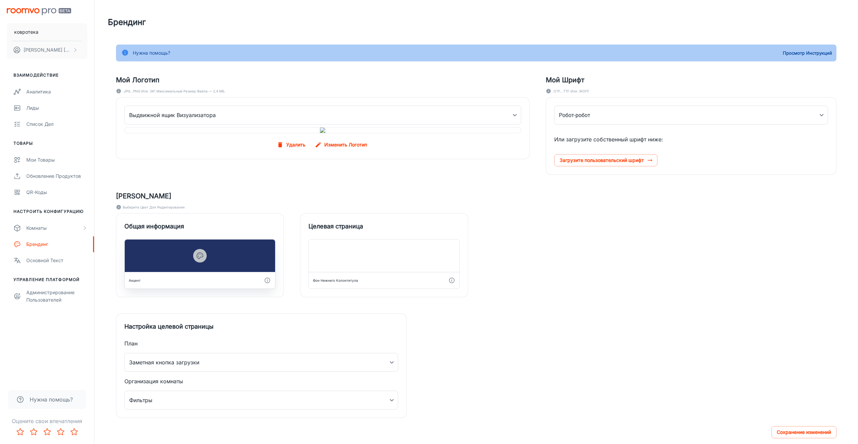
click at [199, 260] on icon "button" at bounding box center [200, 256] width 8 height 8
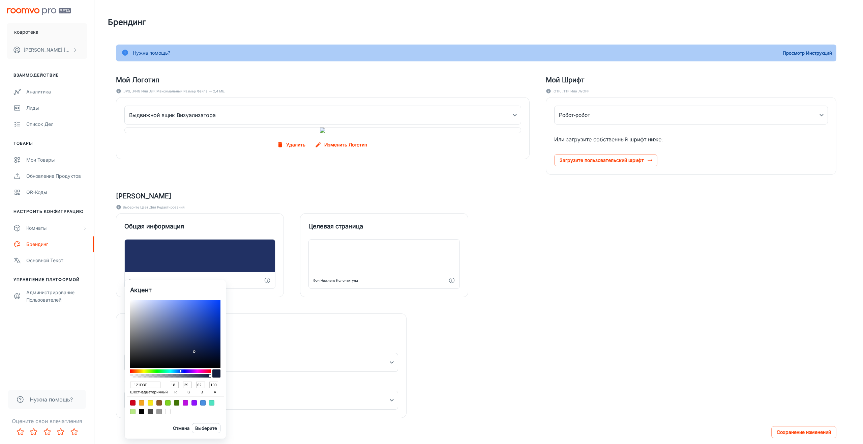
click at [195, 351] on div at bounding box center [175, 334] width 90 height 68
click at [210, 425] on body "ковротека Михаил Лукьянов Взаимодействие Аналитика Лиды Список дел Товары Мои т…" at bounding box center [431, 222] width 863 height 444
click at [208, 425] on ya-tr-span "Выберите" at bounding box center [206, 427] width 22 height 7
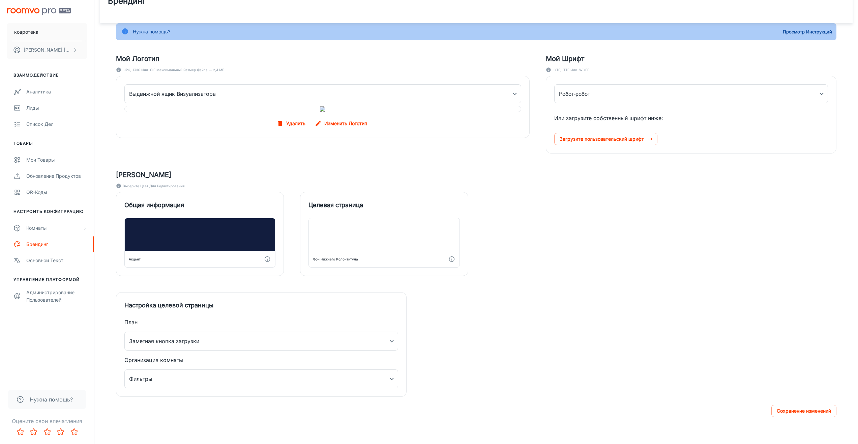
scroll to position [44, 0]
click at [780, 412] on ya-tr-span "Сохранение изменений" at bounding box center [804, 411] width 54 height 8
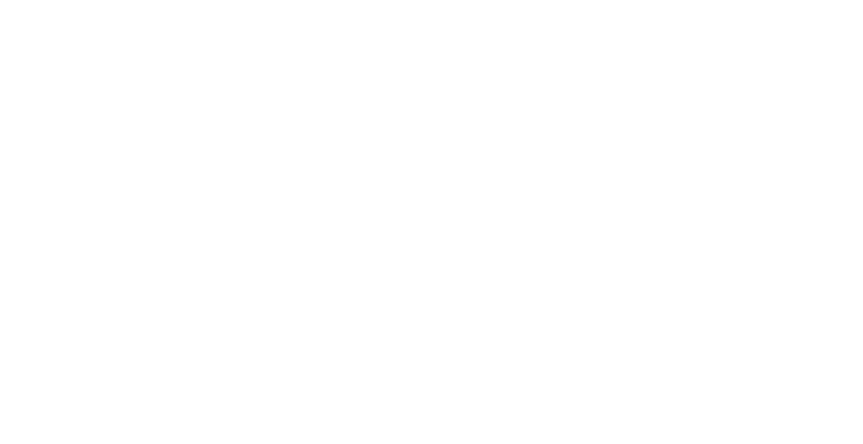
scroll to position [0, 0]
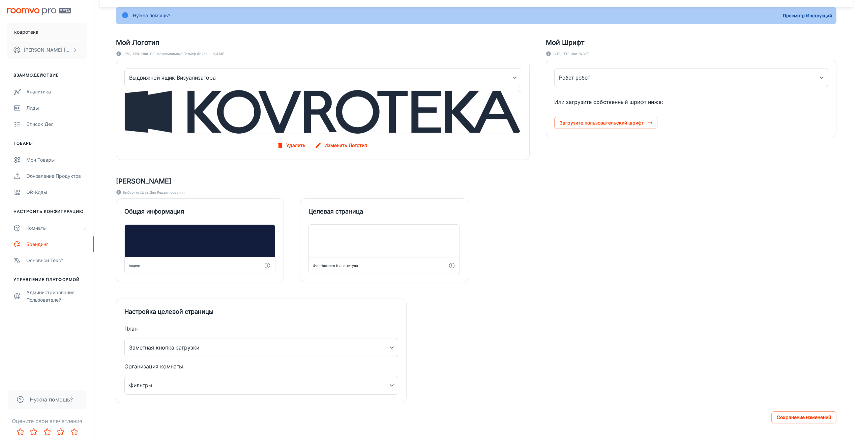
scroll to position [44, 0]
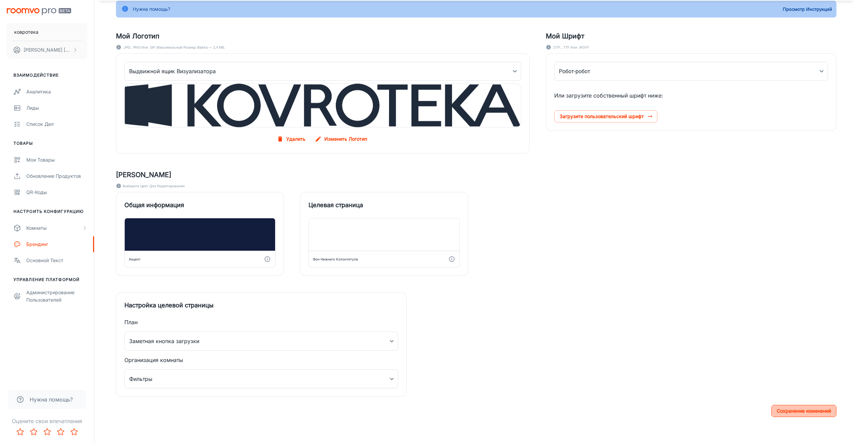
click at [790, 410] on ya-tr-span "Сохранение изменений" at bounding box center [804, 411] width 54 height 8
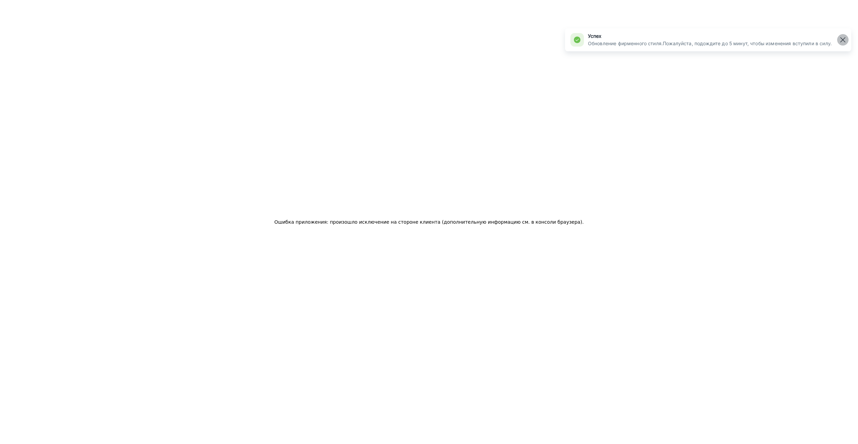
click at [843, 40] on line "button" at bounding box center [843, 39] width 5 height 5
click at [490, 116] on div "Ошибка приложения: произошло исключение на стороне клиента (дополнительную инфо…" at bounding box center [429, 222] width 858 height 444
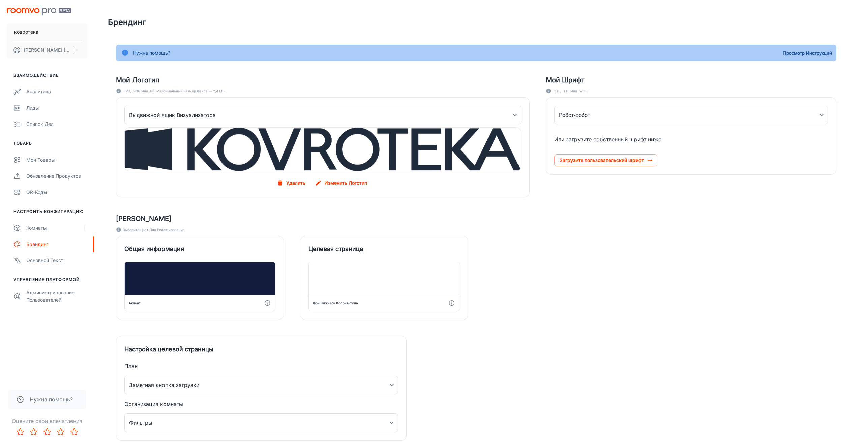
click at [706, 294] on div "Общая информация Акцент Целевая страница Фон нижнего колонтитула" at bounding box center [468, 270] width 737 height 100
click at [545, 378] on div "Мой Логотип .JPG, .PNG или .GIF. Максимальный размер файла — 2,4 МБ. Выдвижной …" at bounding box center [468, 250] width 737 height 382
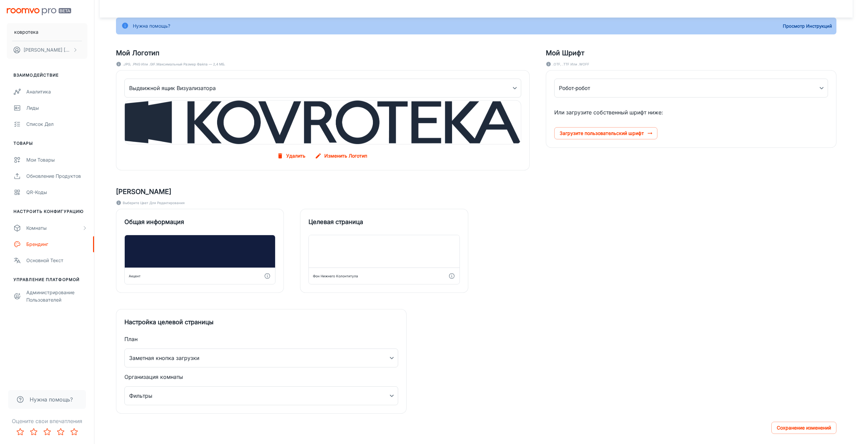
scroll to position [10, 0]
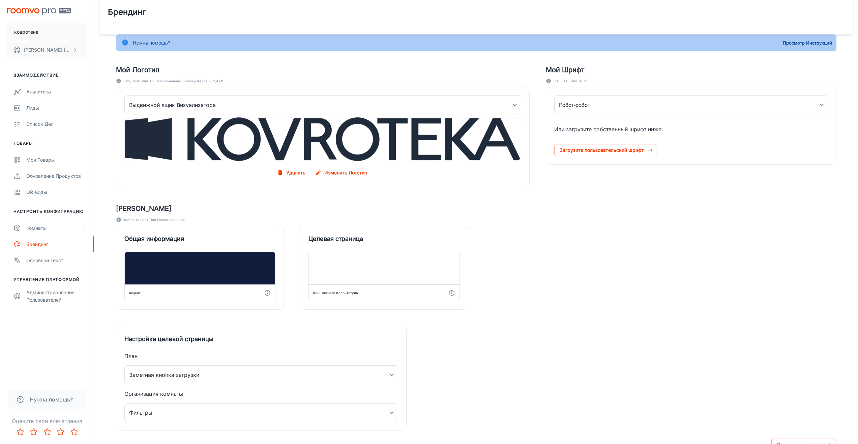
click at [557, 313] on div "Мой Логотип .JPG, .PNG или .GIF. Максимальный размер файла — 2,4 МБ. Выдвижной …" at bounding box center [468, 240] width 737 height 382
click at [66, 230] on div "Комнаты" at bounding box center [54, 227] width 56 height 7
click at [52, 245] on ya-tr-span "[PERSON_NAME]" at bounding box center [45, 244] width 39 height 6
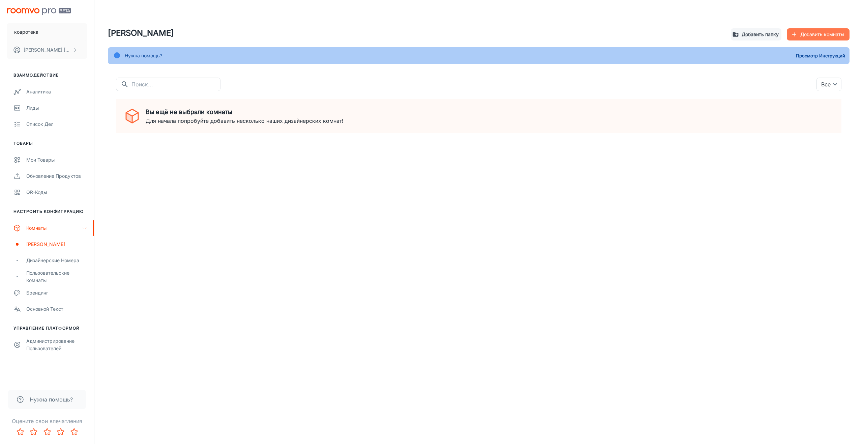
click at [814, 34] on ya-tr-span "Добавить комнаты" at bounding box center [822, 34] width 44 height 8
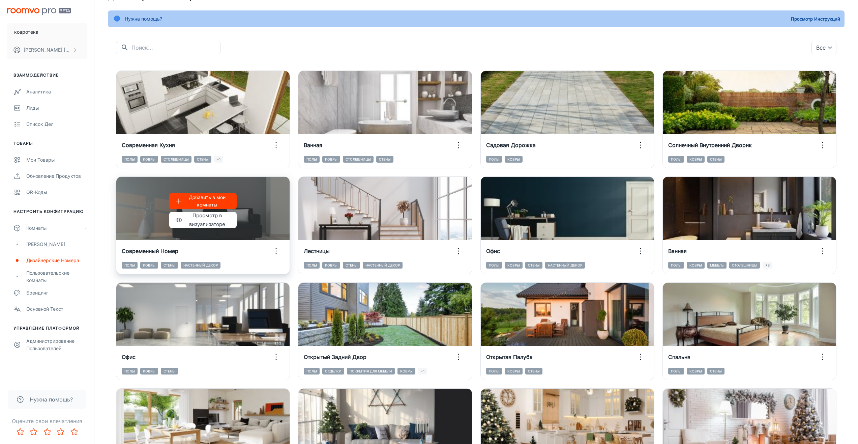
scroll to position [34, 0]
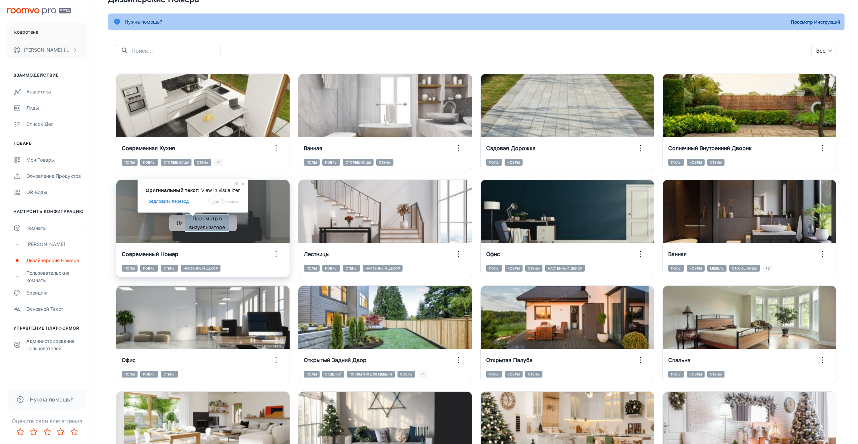
click at [201, 224] on ya-tr-span "Просмотр в визуализаторе" at bounding box center [207, 222] width 45 height 17
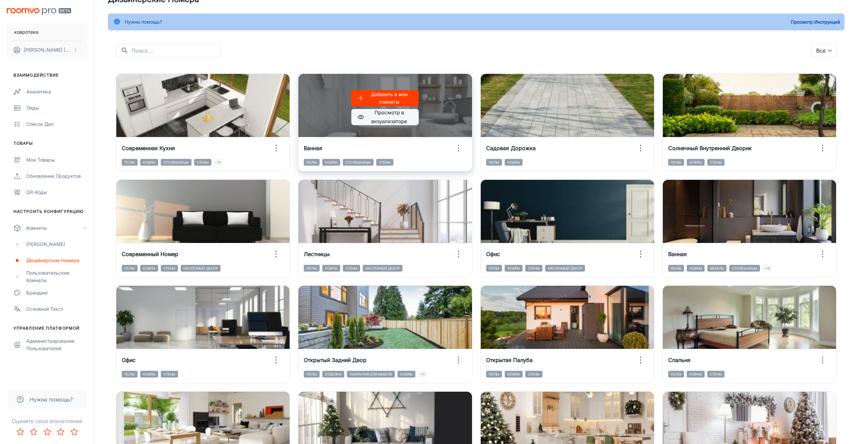
click at [388, 116] on ya-tr-span "Просмотр в визуализаторе" at bounding box center [389, 116] width 45 height 17
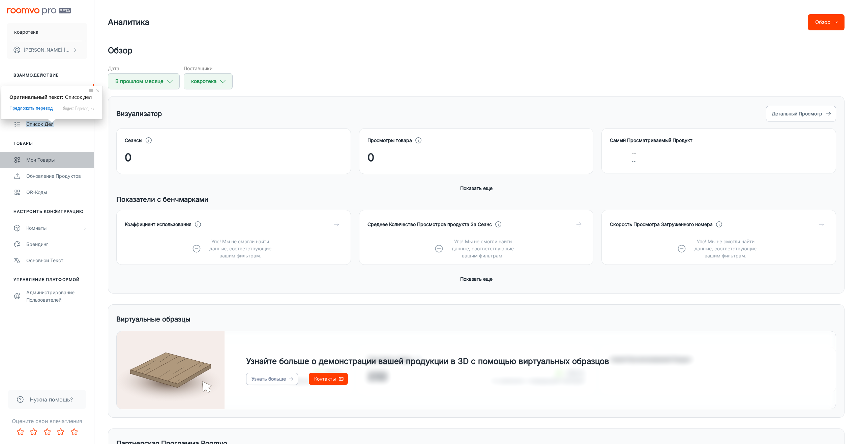
click at [43, 161] on ya-tr-span "Мои товары" at bounding box center [40, 160] width 28 height 6
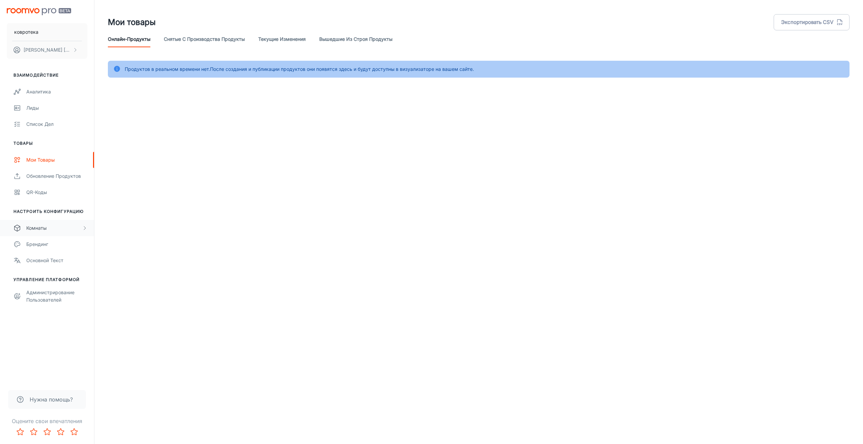
click at [42, 232] on div "Комнаты" at bounding box center [47, 228] width 94 height 16
click at [55, 245] on ya-tr-span "[PERSON_NAME]" at bounding box center [45, 244] width 39 height 6
